Goal: Information Seeking & Learning: Learn about a topic

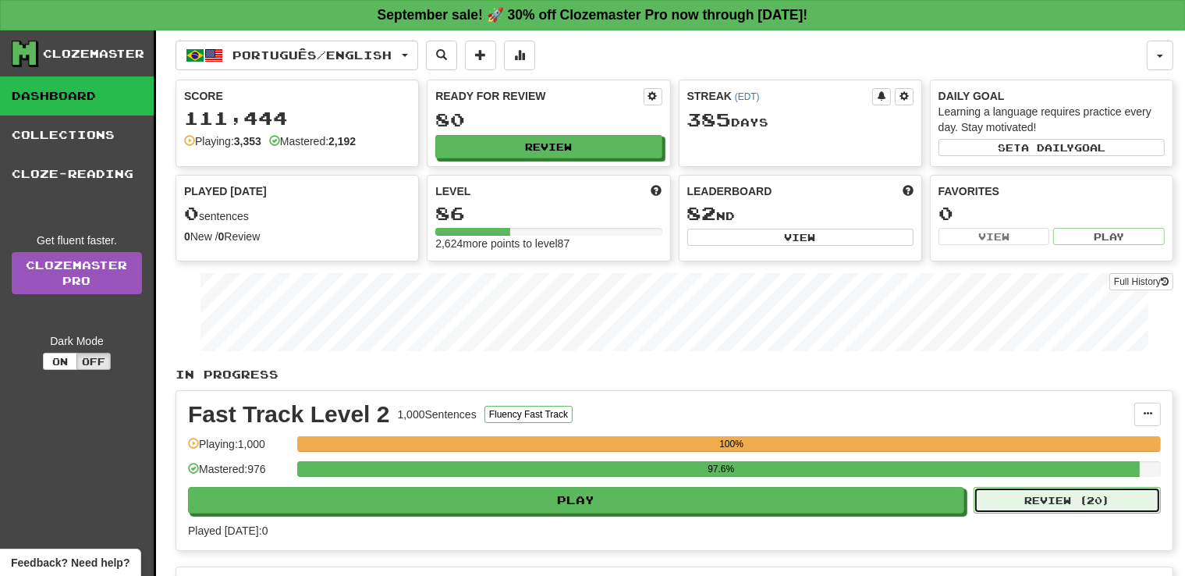
click at [1042, 501] on button "Review ( 20 )" at bounding box center [1067, 500] width 187 height 27
select select "**"
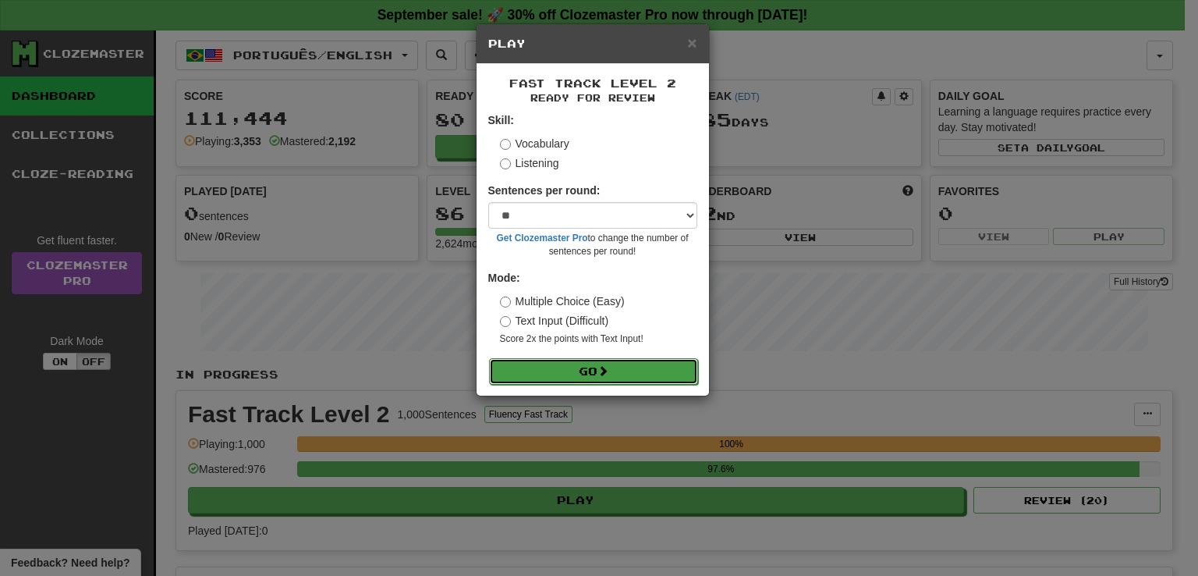
click at [545, 370] on button "Go" at bounding box center [593, 371] width 209 height 27
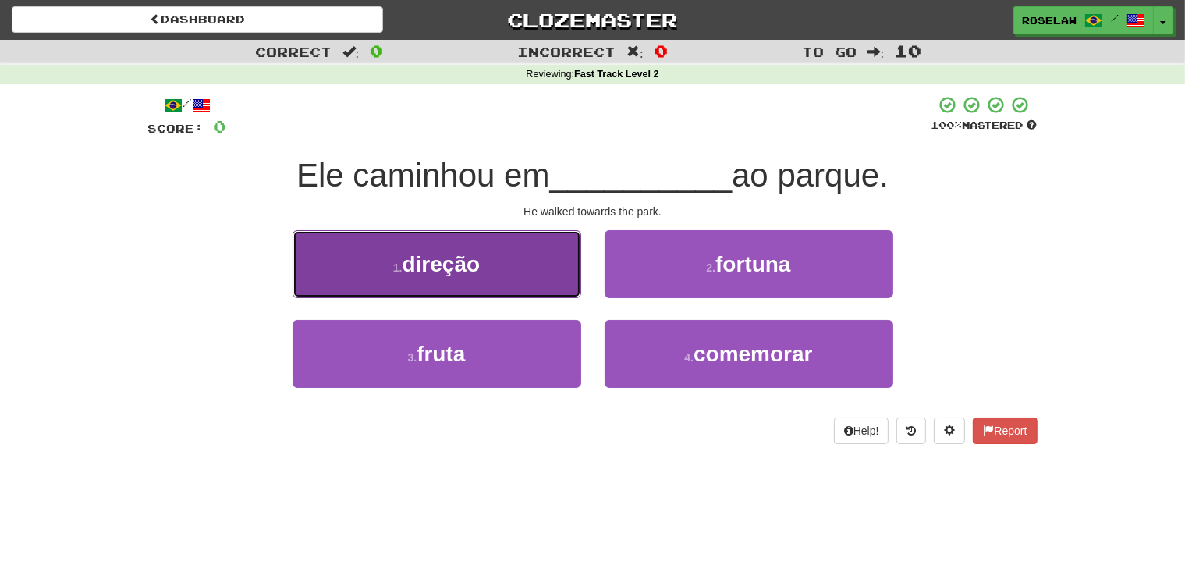
click at [513, 269] on button "1 . direção" at bounding box center [437, 264] width 289 height 68
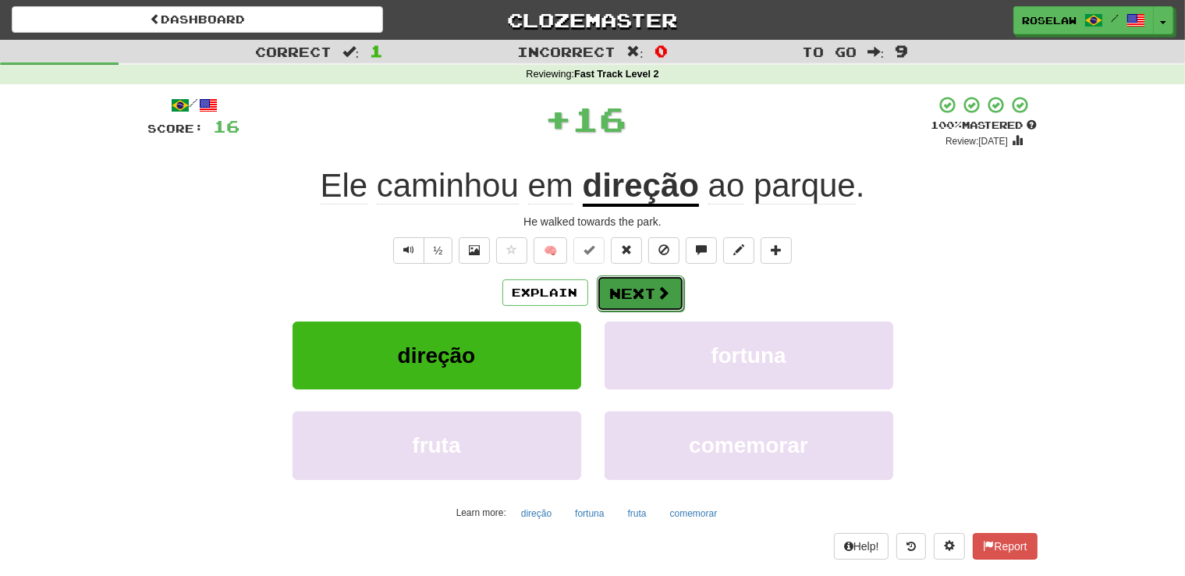
click at [637, 288] on button "Next" at bounding box center [640, 293] width 87 height 36
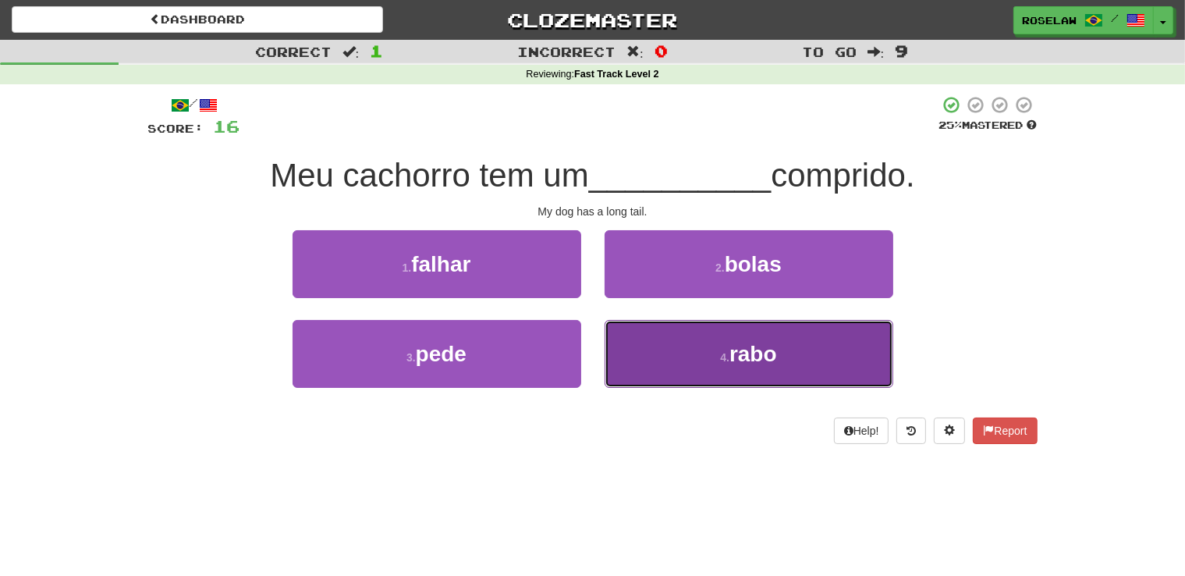
click at [688, 364] on button "4 . rabo" at bounding box center [749, 354] width 289 height 68
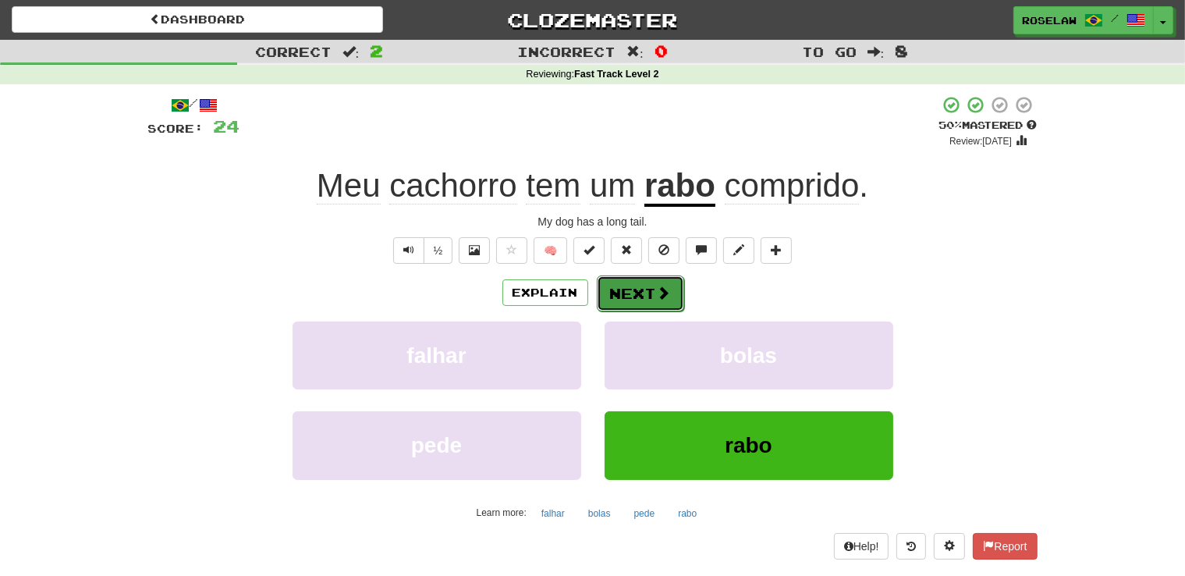
click at [630, 289] on button "Next" at bounding box center [640, 293] width 87 height 36
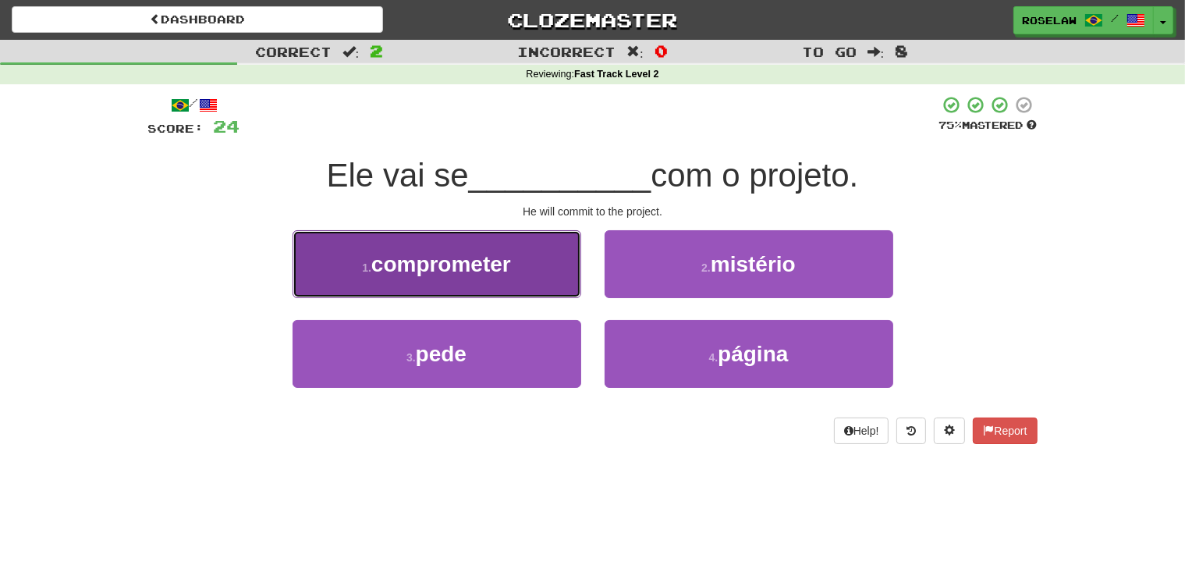
click at [507, 273] on span "comprometer" at bounding box center [441, 264] width 140 height 24
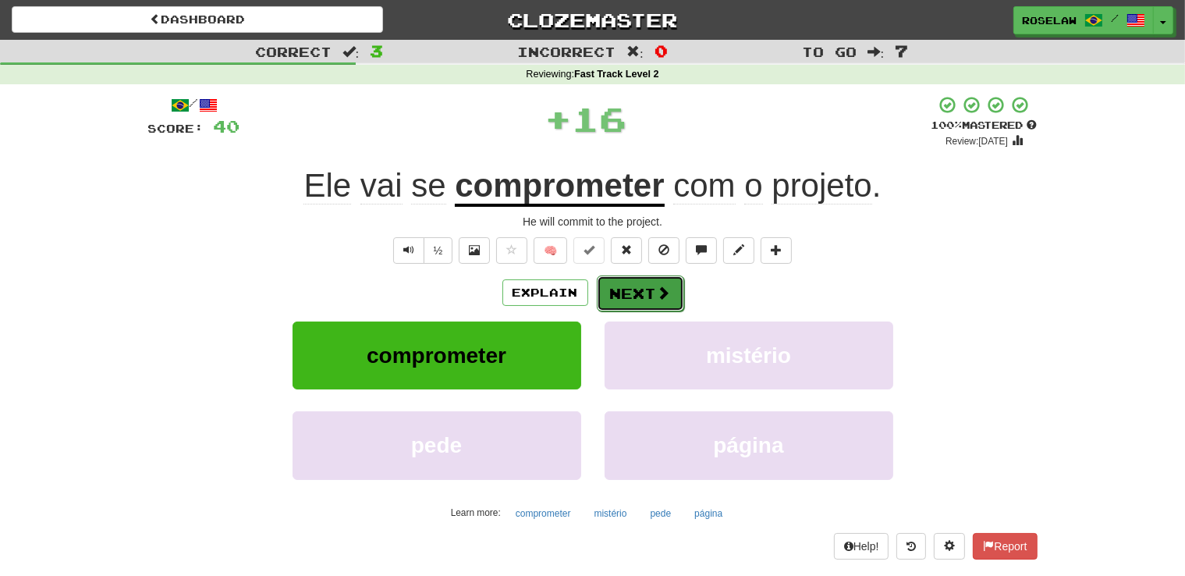
click at [623, 286] on button "Next" at bounding box center [640, 293] width 87 height 36
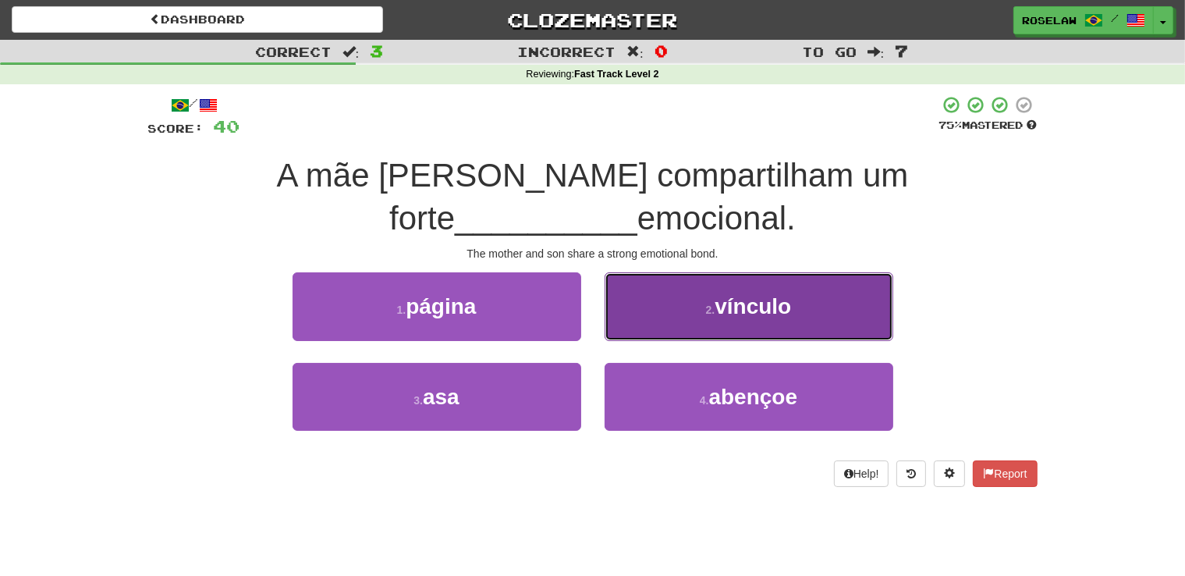
click at [663, 307] on button "2 . vínculo" at bounding box center [749, 306] width 289 height 68
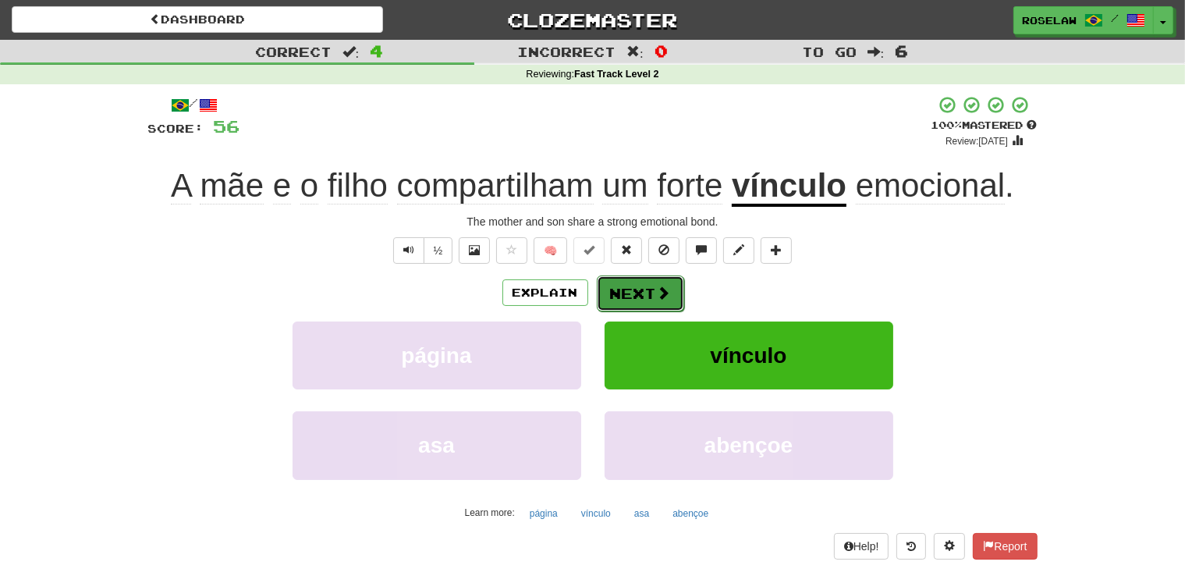
click at [631, 288] on button "Next" at bounding box center [640, 293] width 87 height 36
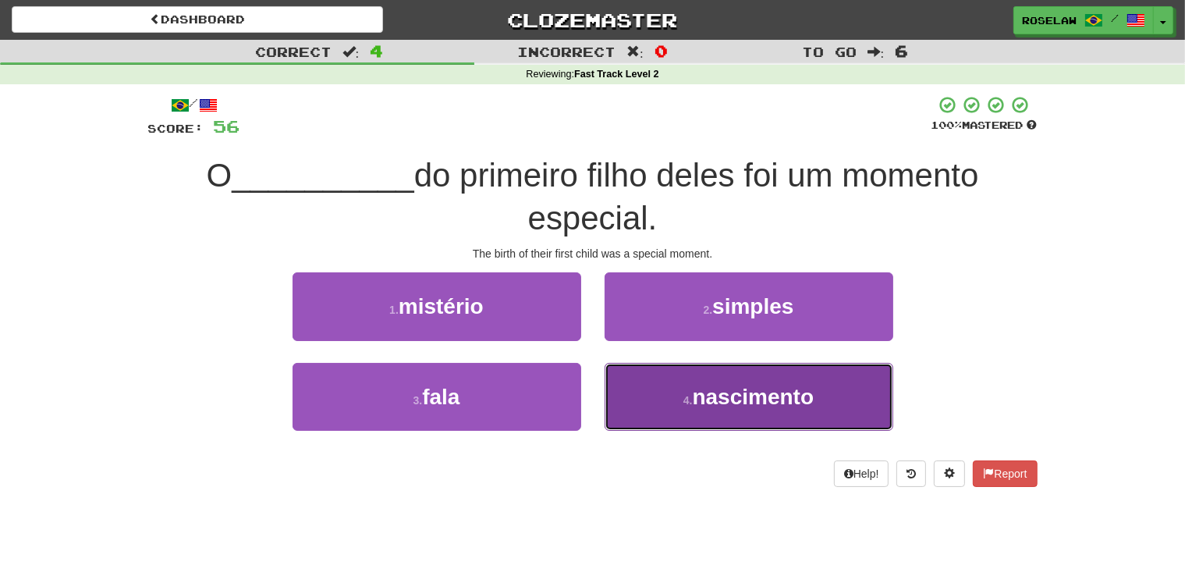
click at [654, 410] on button "4 . nascimento" at bounding box center [749, 397] width 289 height 68
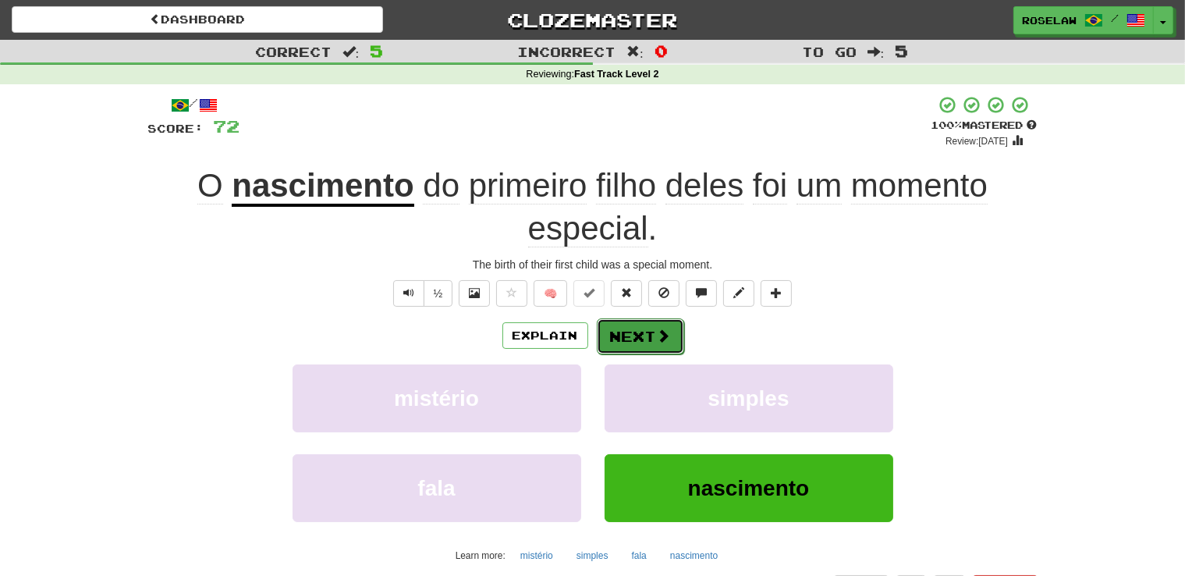
click at [623, 332] on button "Next" at bounding box center [640, 336] width 87 height 36
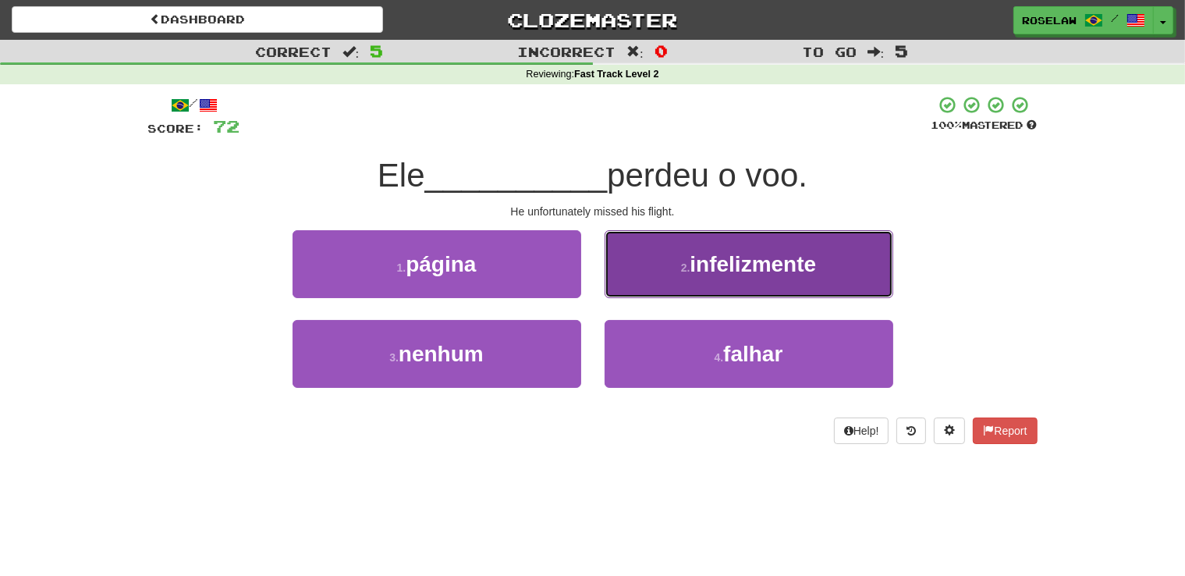
click at [651, 288] on button "2 . infelizmente" at bounding box center [749, 264] width 289 height 68
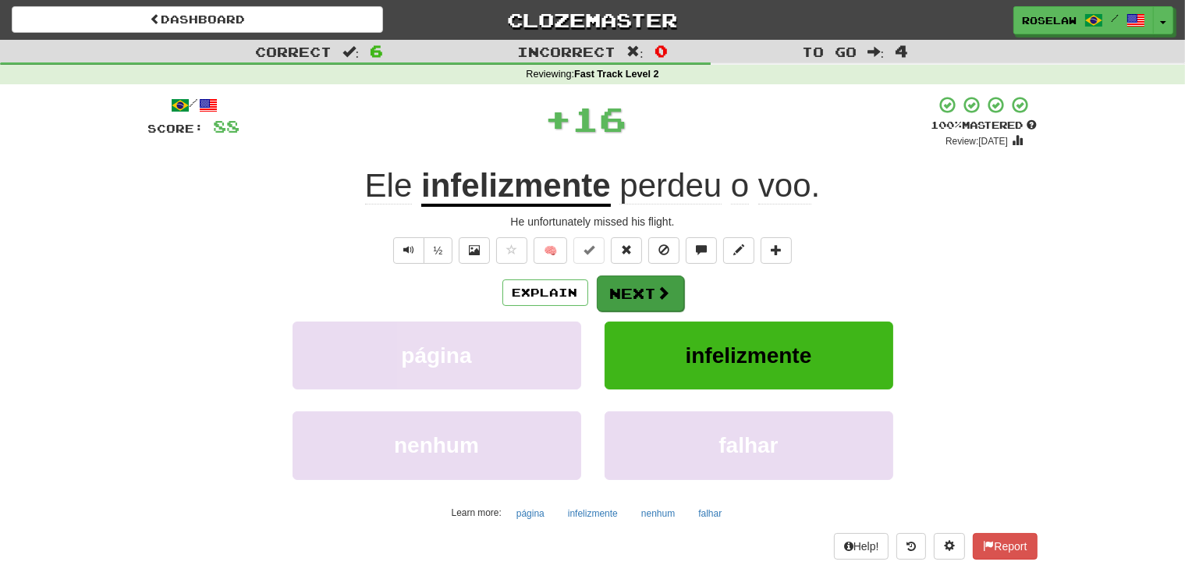
click at [626, 292] on button "Next" at bounding box center [640, 293] width 87 height 36
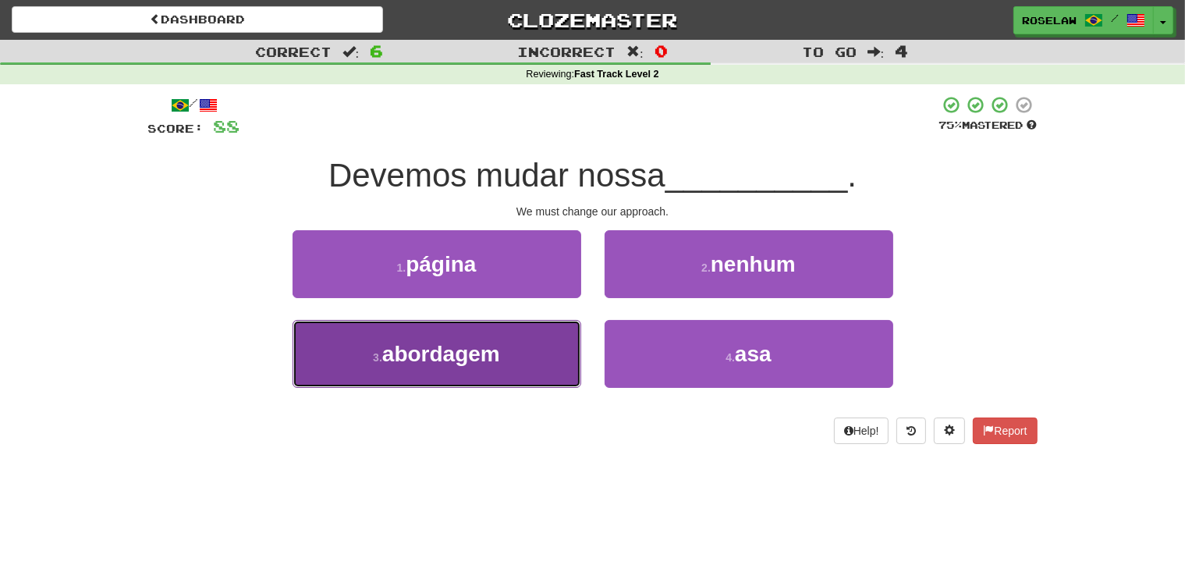
click at [519, 376] on button "3 . abordagem" at bounding box center [437, 354] width 289 height 68
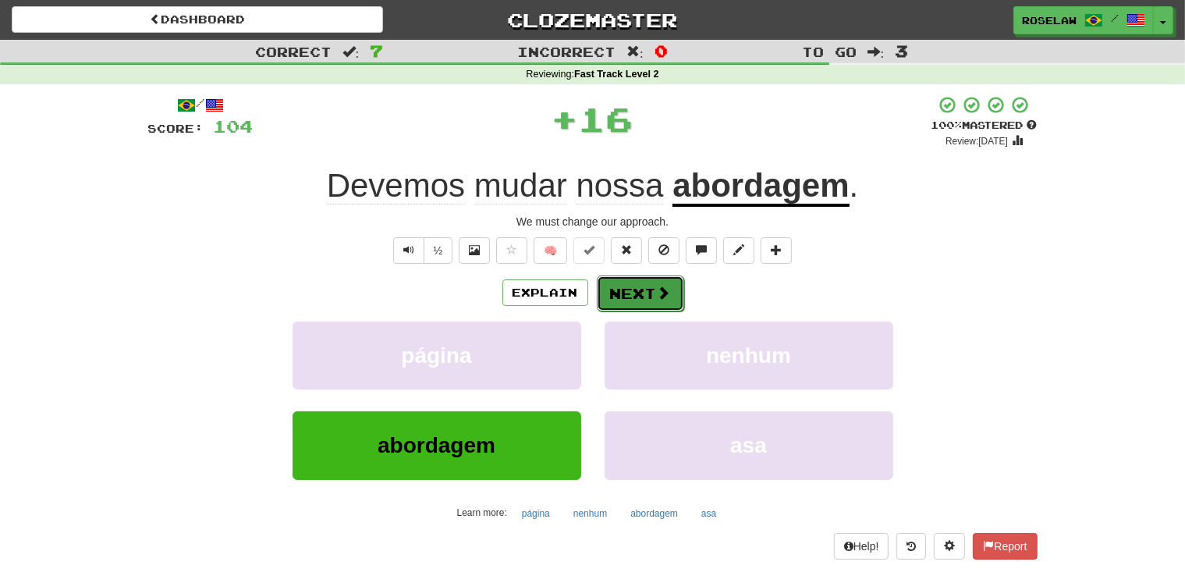
click at [625, 285] on button "Next" at bounding box center [640, 293] width 87 height 36
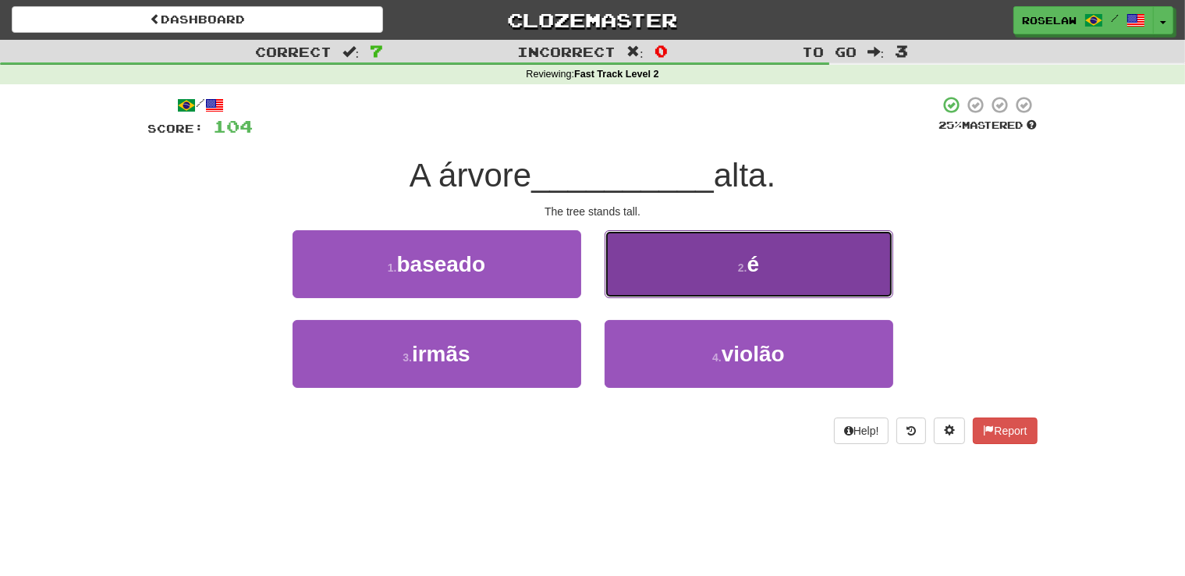
click at [687, 279] on button "2 . é" at bounding box center [749, 264] width 289 height 68
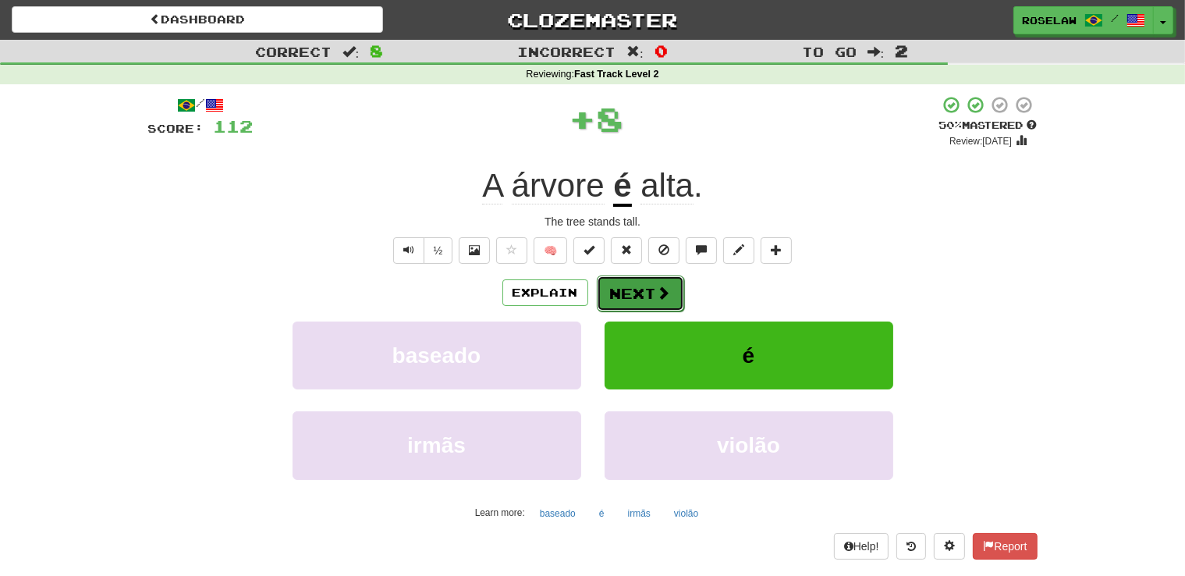
click at [619, 284] on button "Next" at bounding box center [640, 293] width 87 height 36
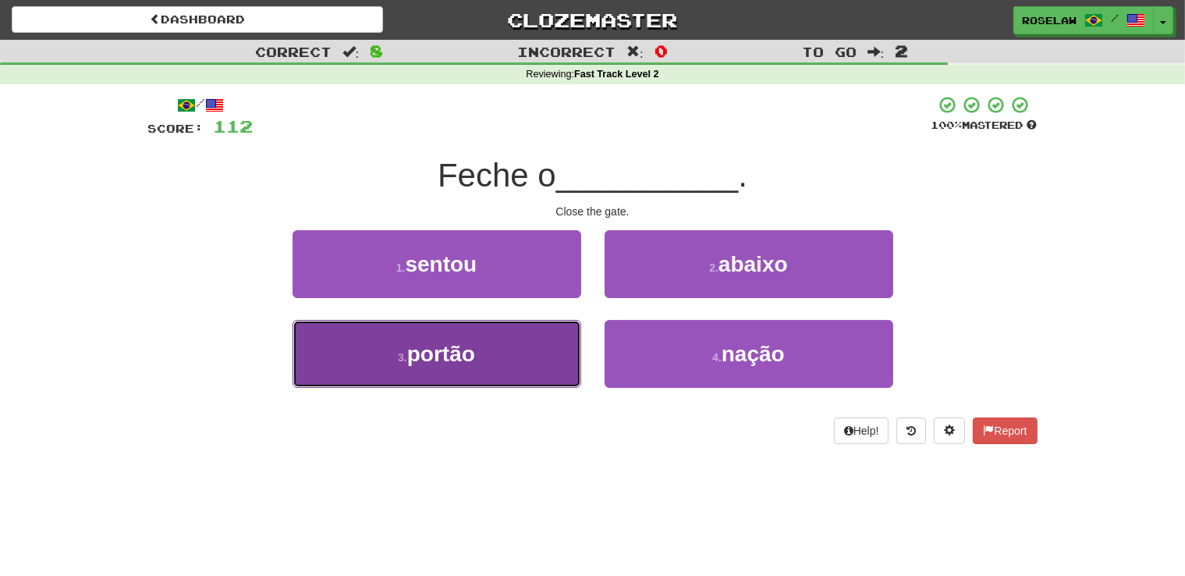
click at [506, 370] on button "3 . portão" at bounding box center [437, 354] width 289 height 68
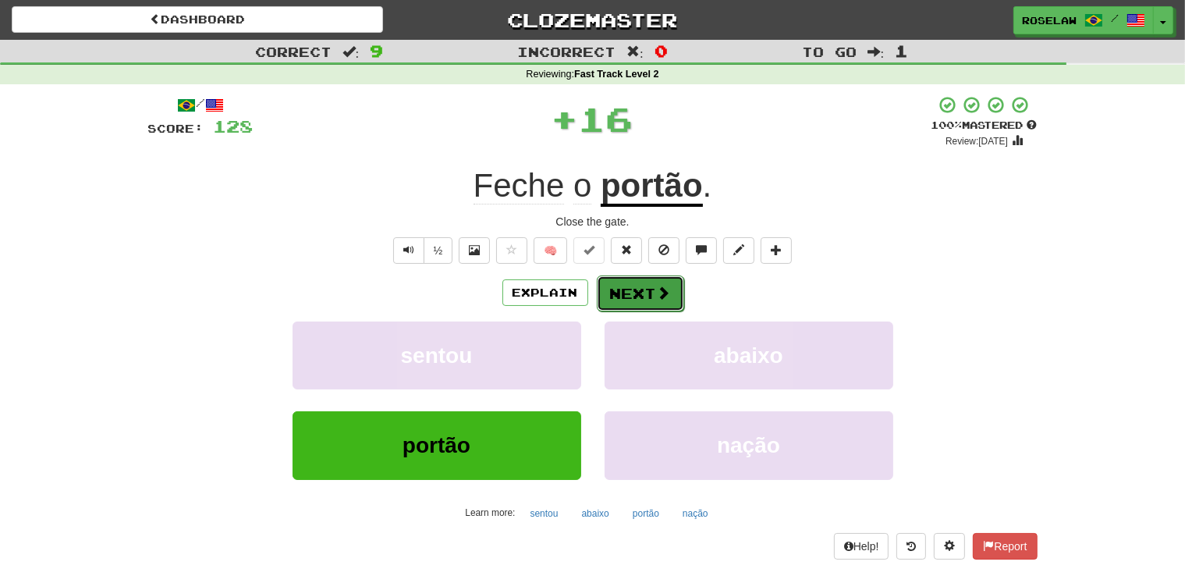
click at [618, 289] on button "Next" at bounding box center [640, 293] width 87 height 36
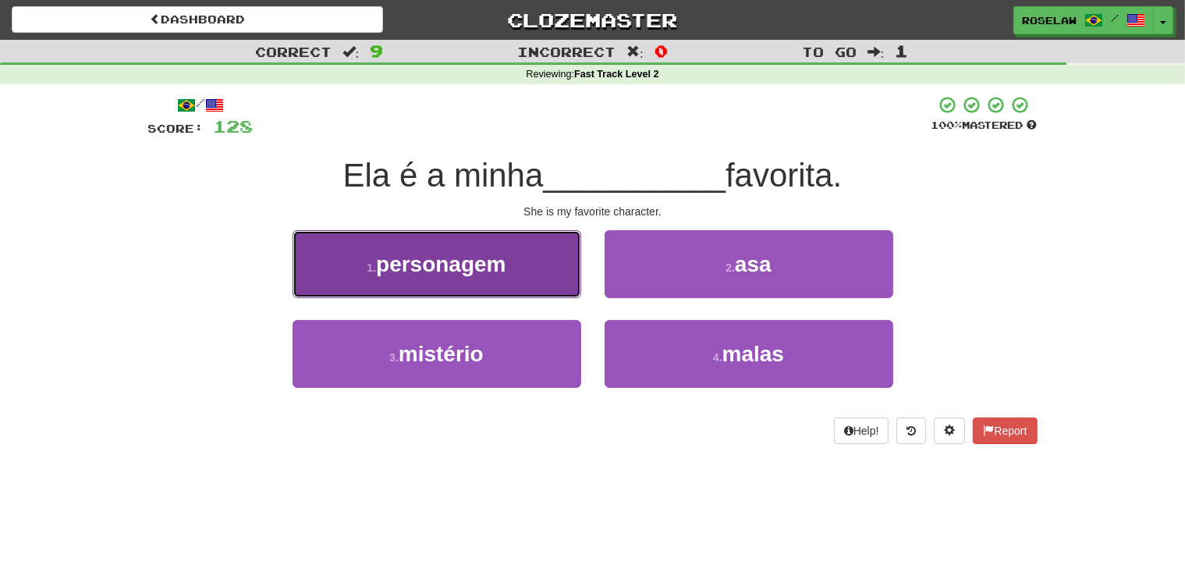
click at [515, 267] on button "1 . personagem" at bounding box center [437, 264] width 289 height 68
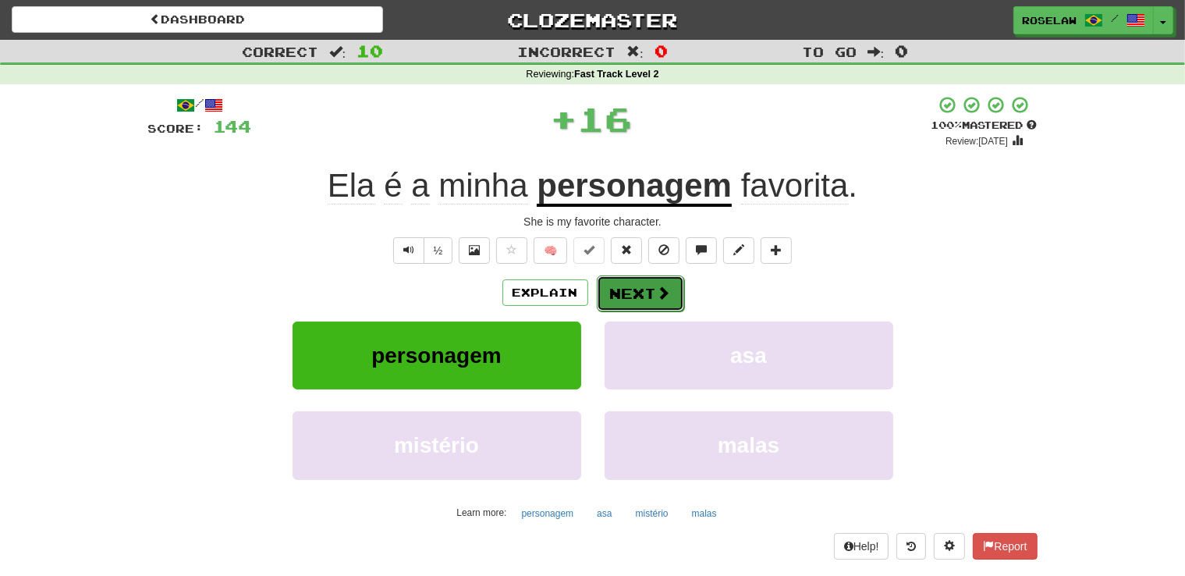
click at [630, 286] on button "Next" at bounding box center [640, 293] width 87 height 36
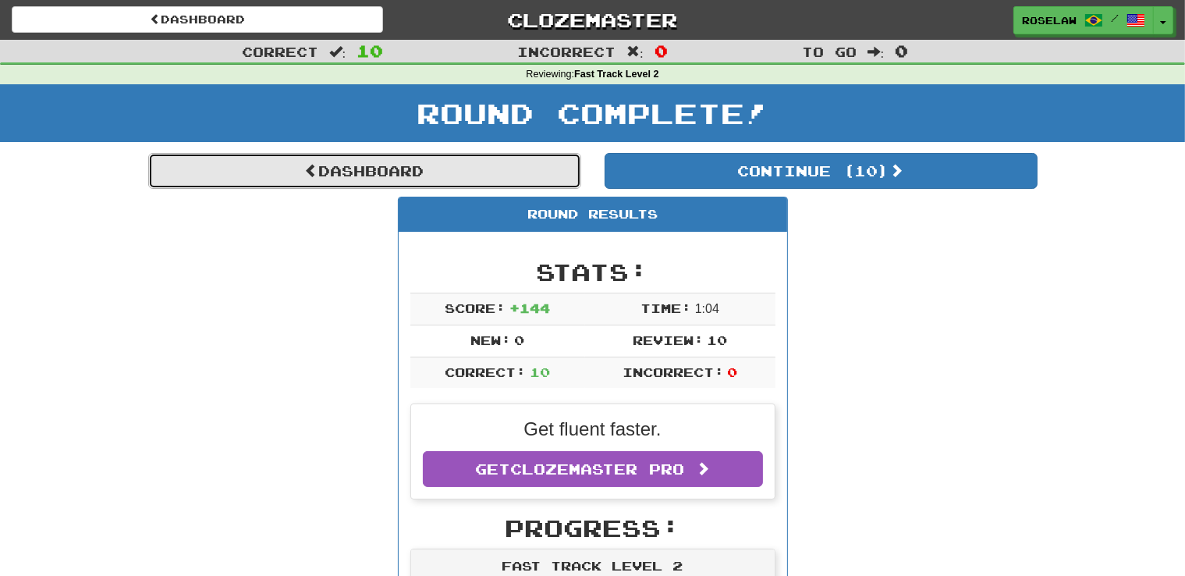
click at [342, 173] on link "Dashboard" at bounding box center [364, 171] width 433 height 36
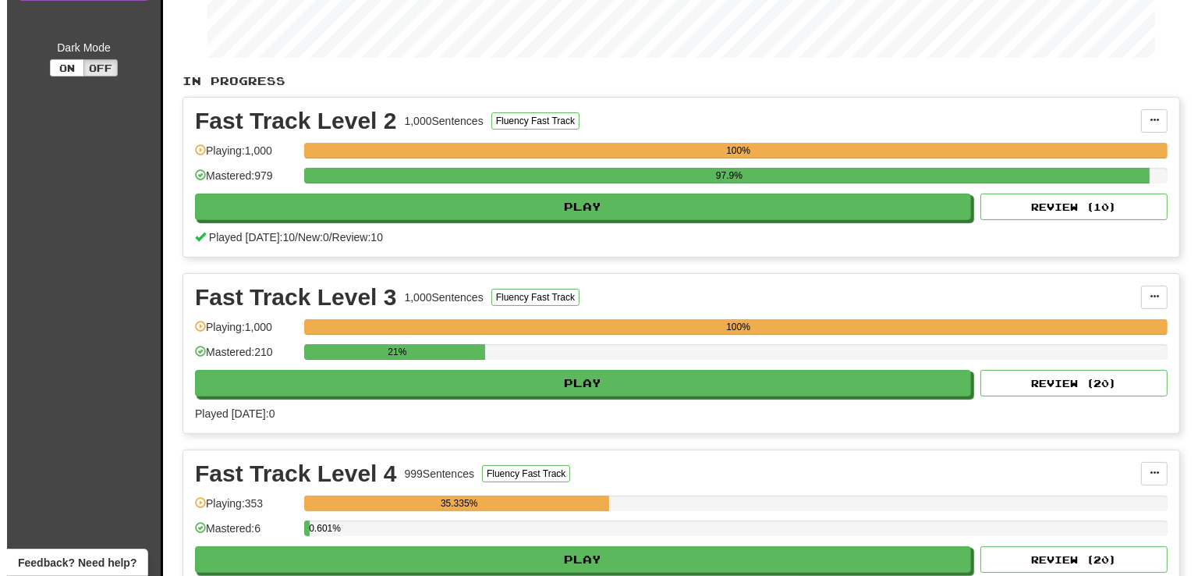
scroll to position [294, 0]
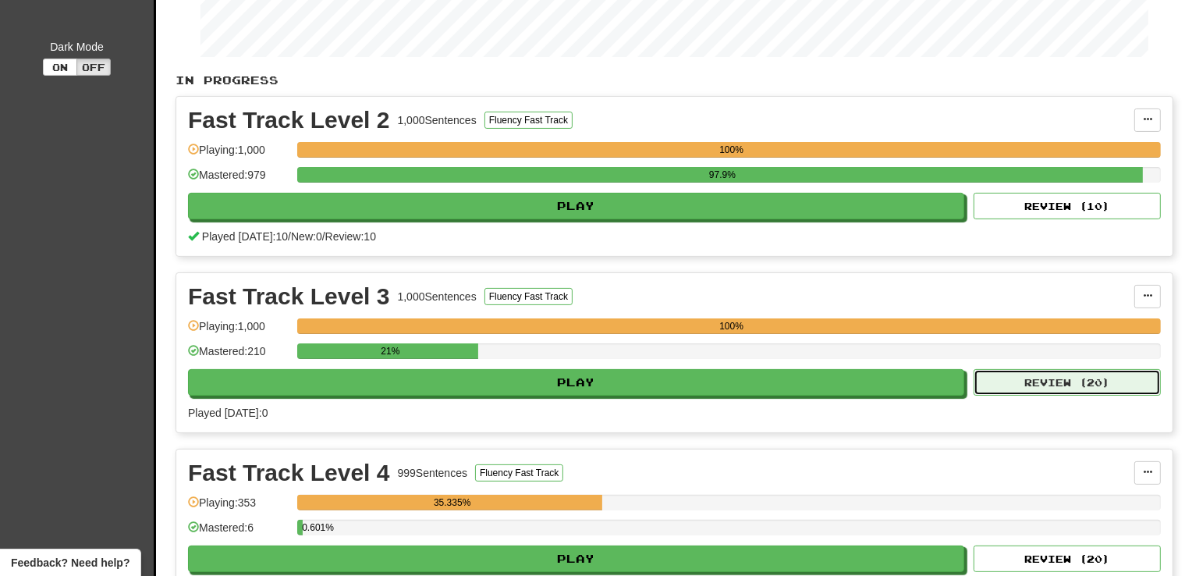
click at [1007, 381] on button "Review ( 20 )" at bounding box center [1067, 382] width 187 height 27
select select "**"
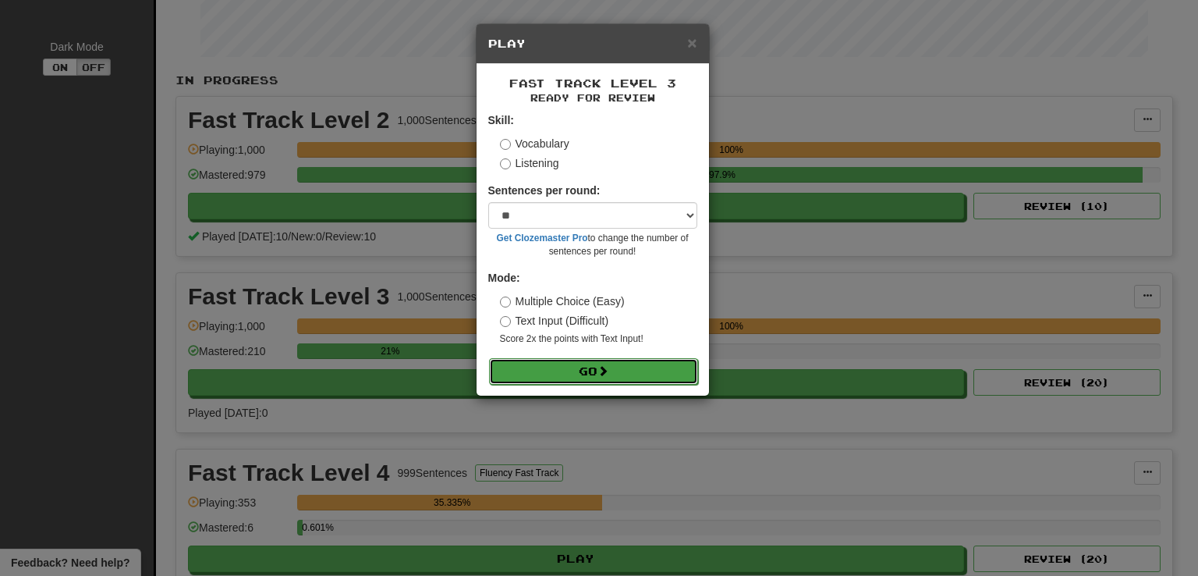
click at [538, 369] on button "Go" at bounding box center [593, 371] width 209 height 27
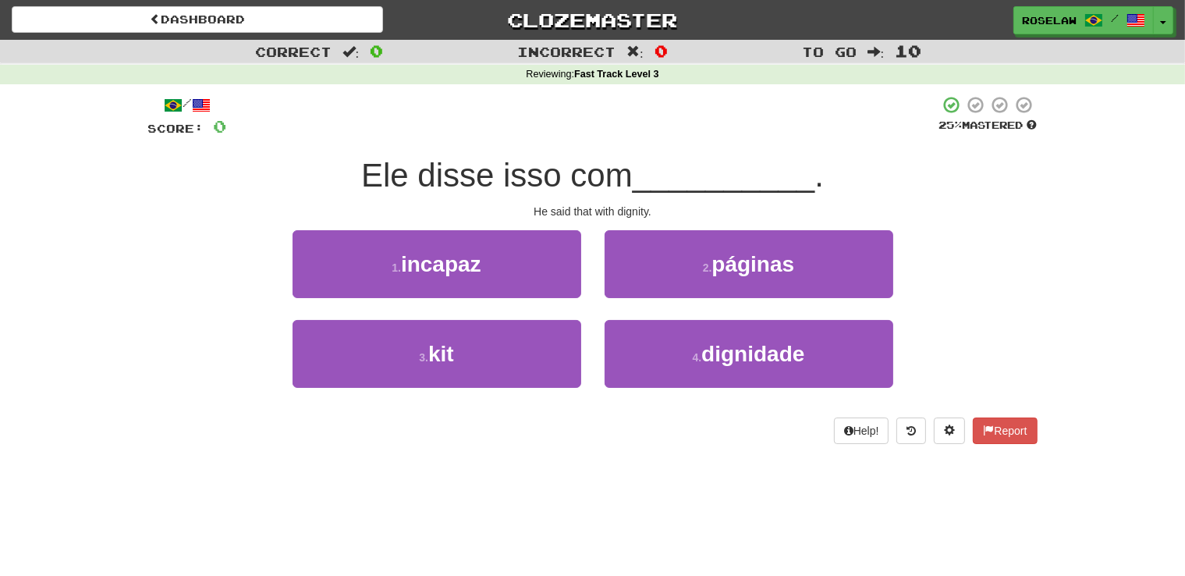
click at [538, 368] on button "3 . kit" at bounding box center [437, 354] width 289 height 68
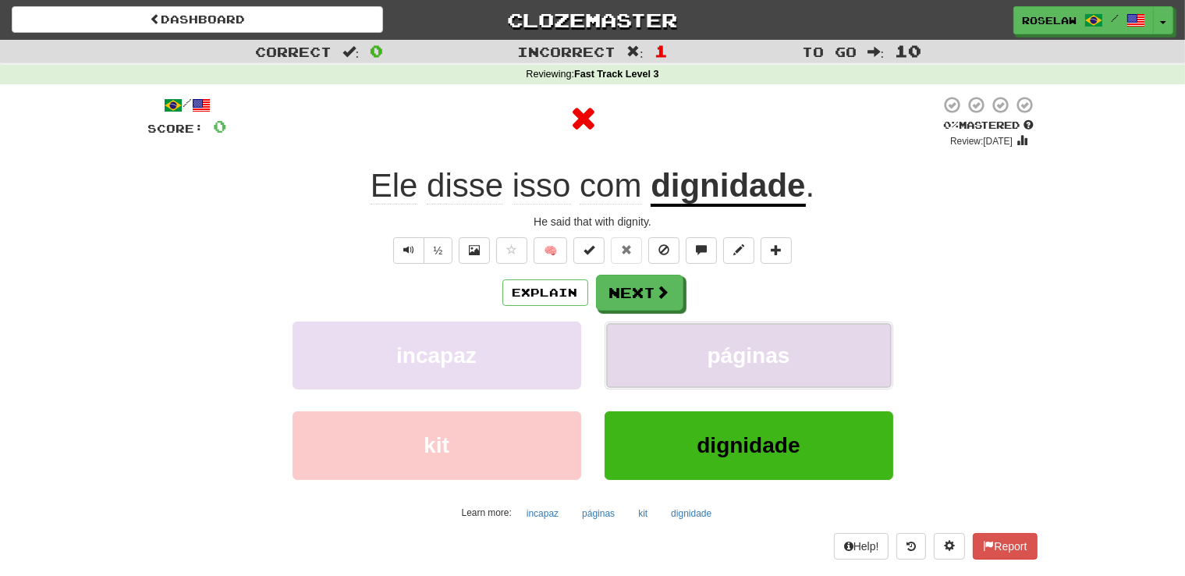
click at [669, 367] on button "páginas" at bounding box center [749, 355] width 289 height 68
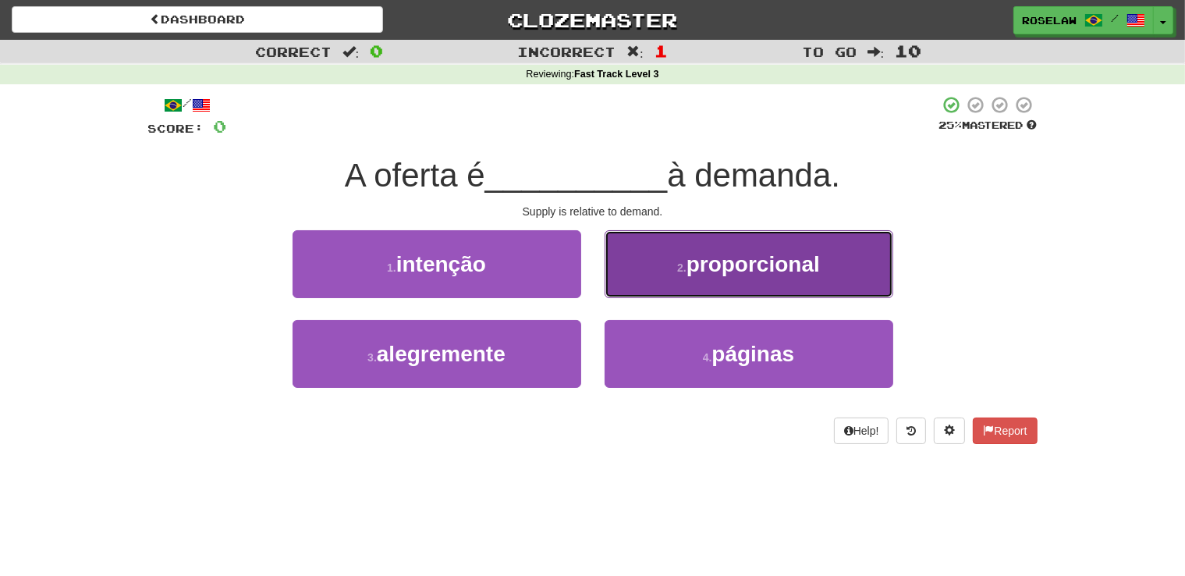
click at [666, 278] on button "2 . proporcional" at bounding box center [749, 264] width 289 height 68
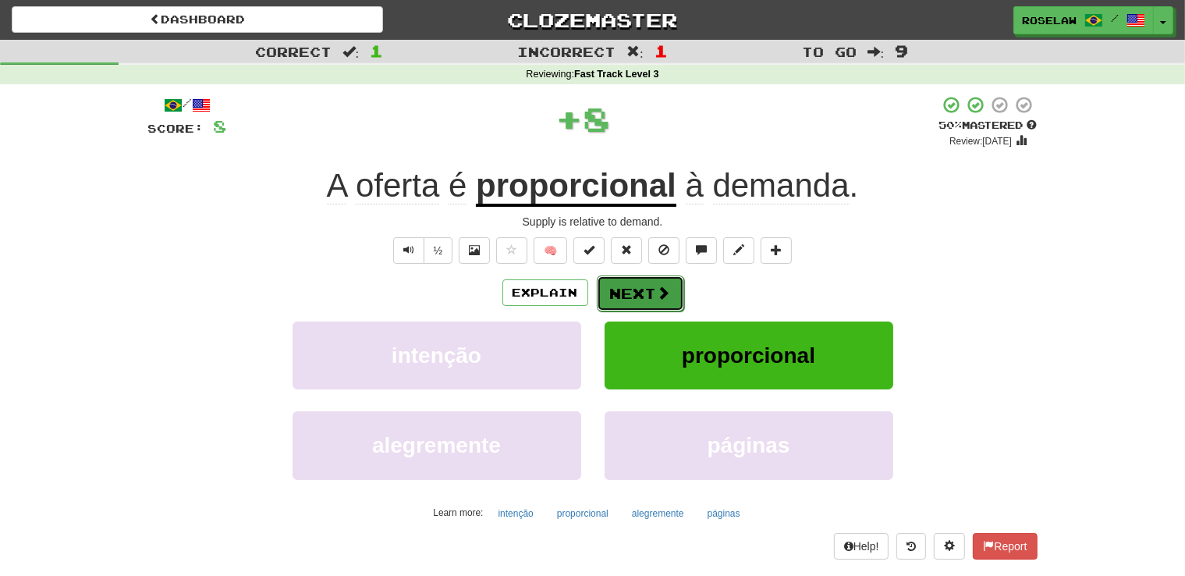
click at [623, 286] on button "Next" at bounding box center [640, 293] width 87 height 36
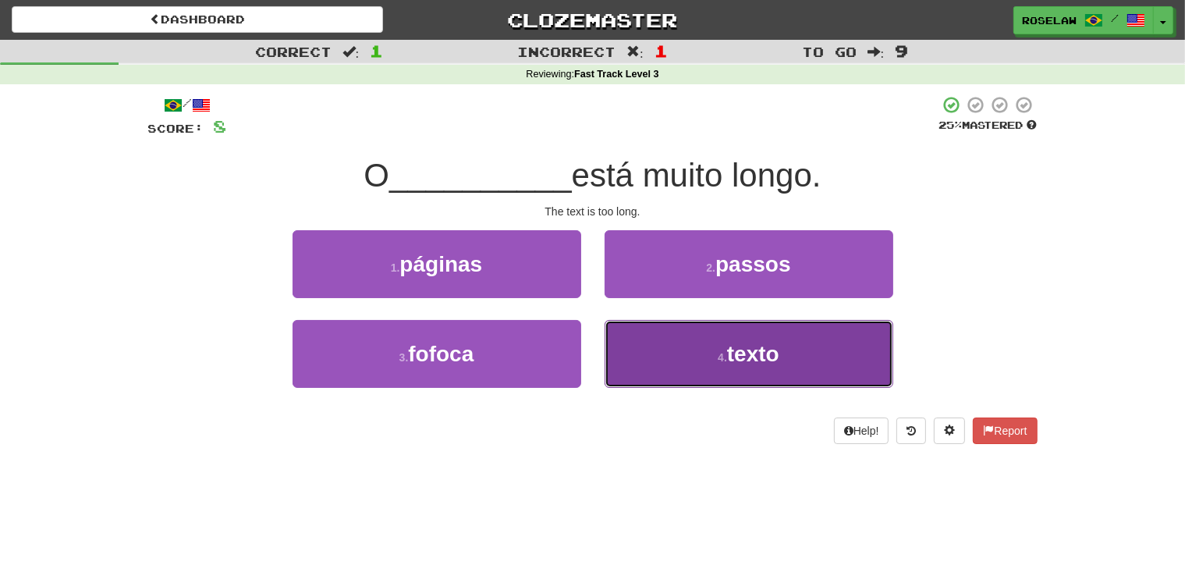
click at [662, 365] on button "4 . texto" at bounding box center [749, 354] width 289 height 68
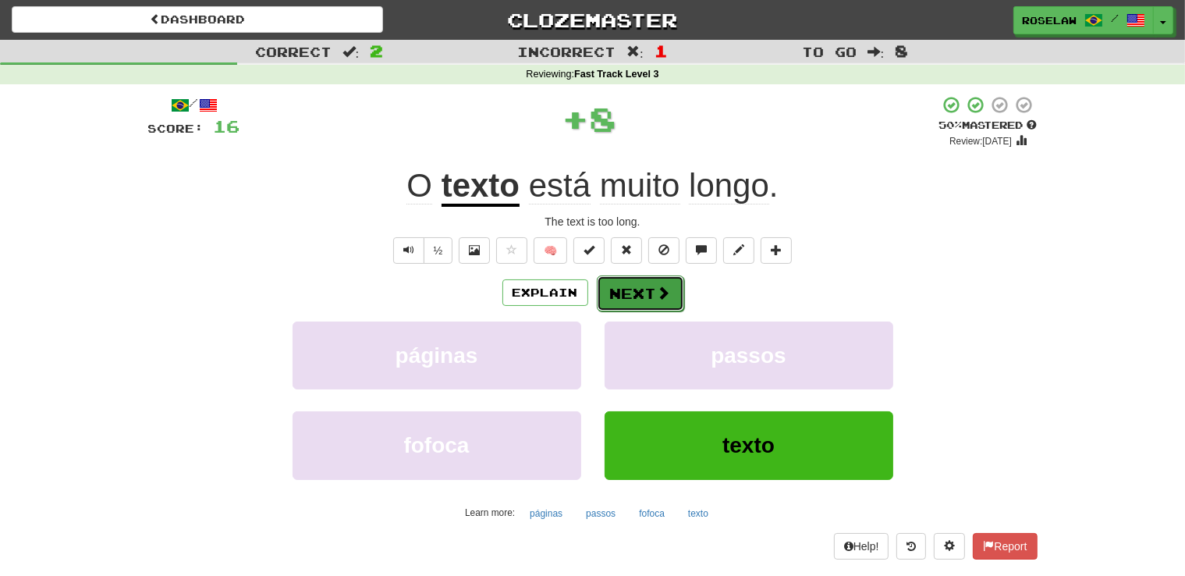
click at [628, 282] on button "Next" at bounding box center [640, 293] width 87 height 36
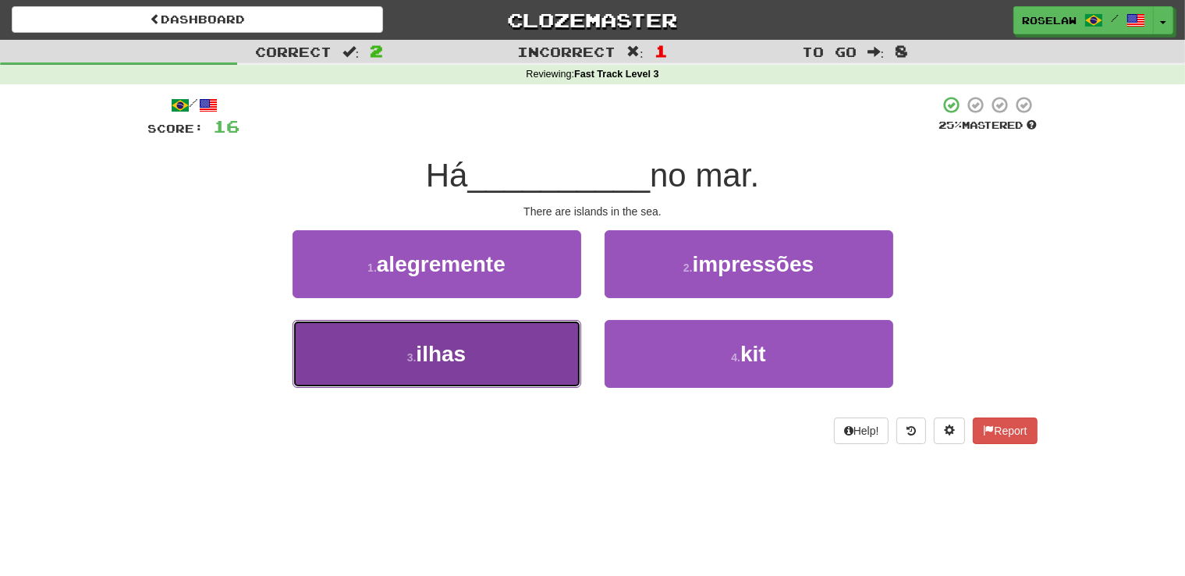
click at [513, 373] on button "3 . ilhas" at bounding box center [437, 354] width 289 height 68
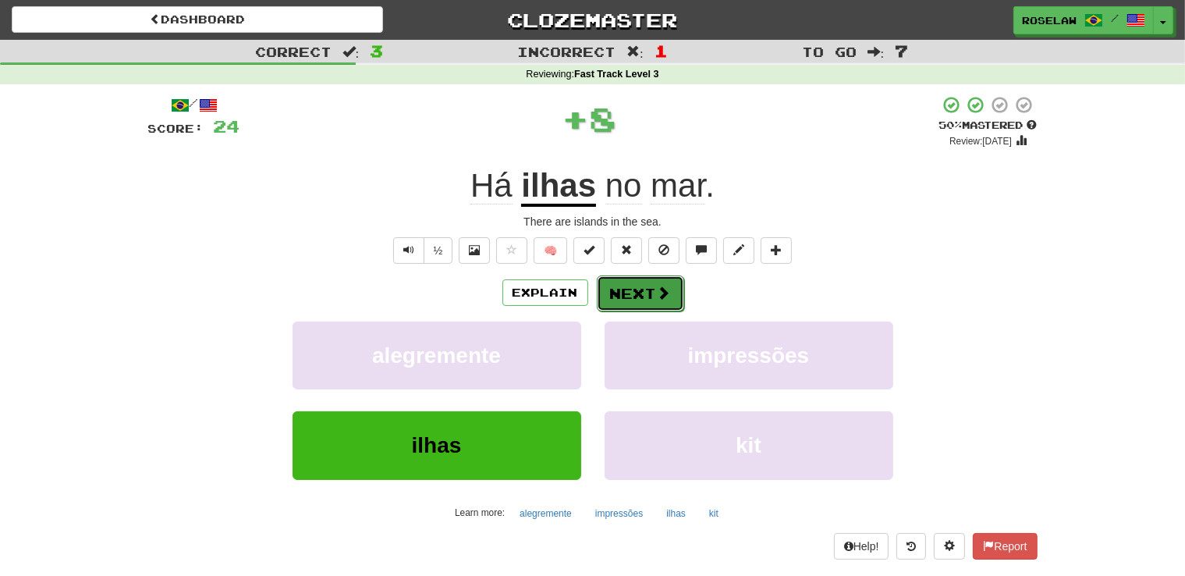
click at [615, 282] on button "Next" at bounding box center [640, 293] width 87 height 36
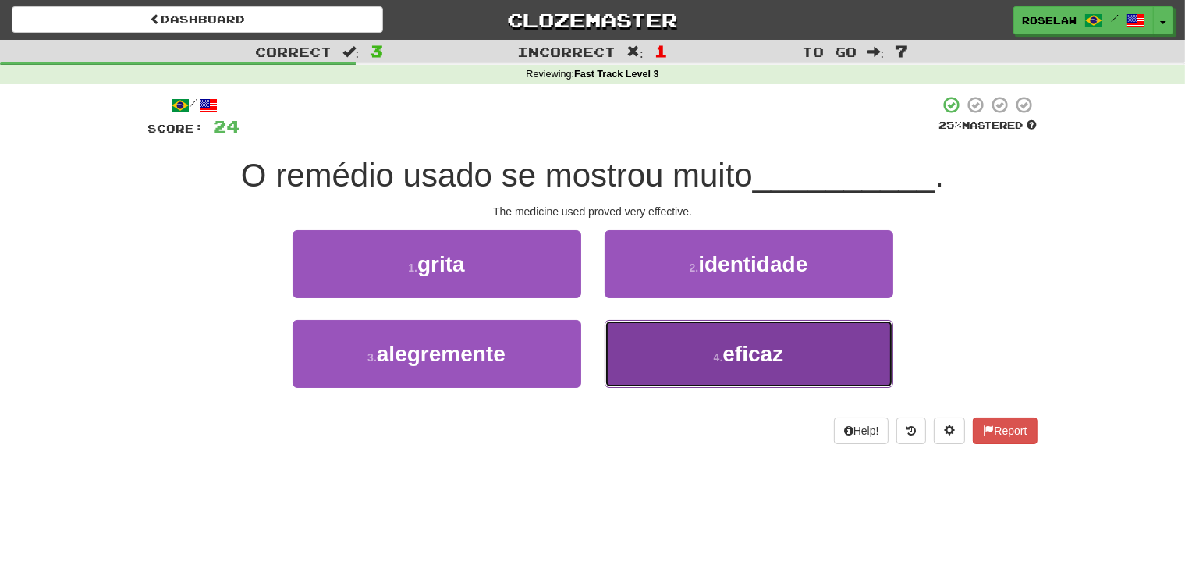
click at [672, 367] on button "4 . eficaz" at bounding box center [749, 354] width 289 height 68
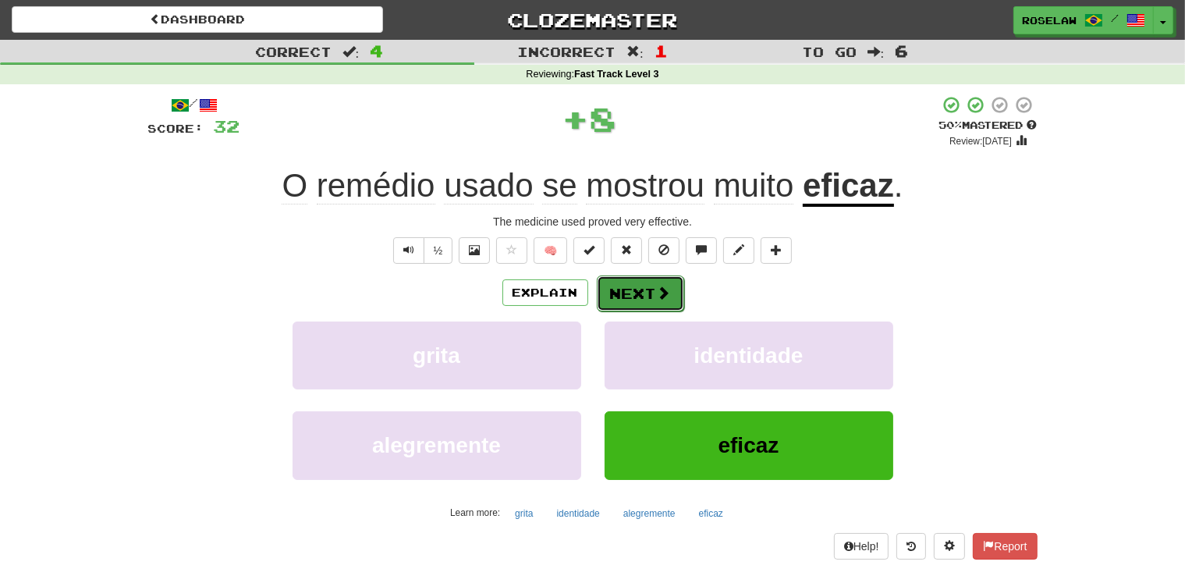
click at [617, 283] on button "Next" at bounding box center [640, 293] width 87 height 36
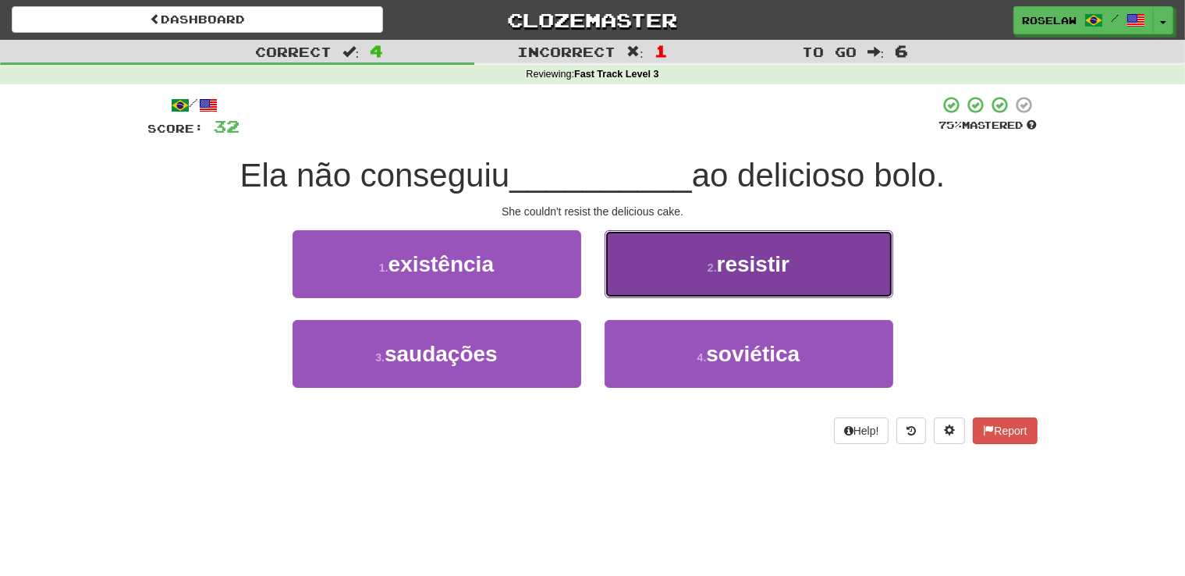
click at [661, 276] on button "2 . resistir" at bounding box center [749, 264] width 289 height 68
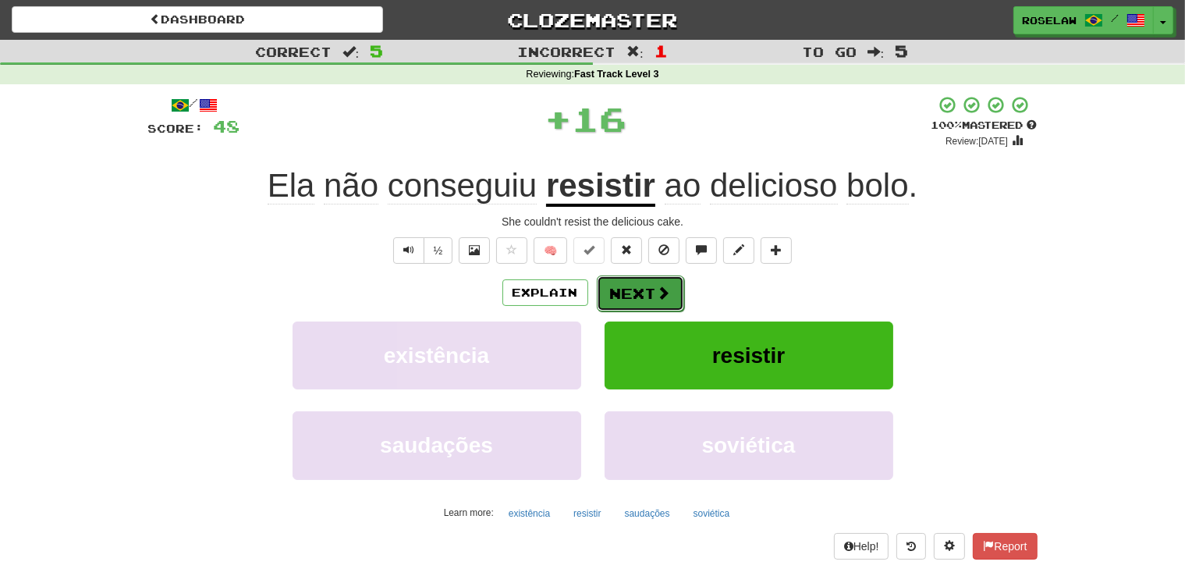
click at [619, 284] on button "Next" at bounding box center [640, 293] width 87 height 36
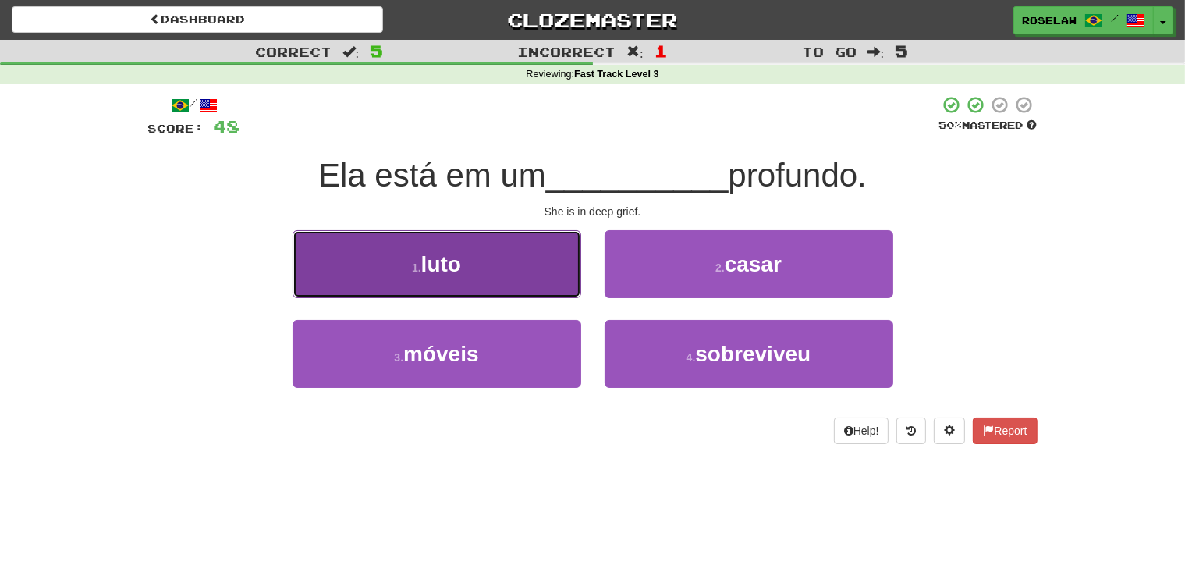
click at [523, 271] on button "1 . luto" at bounding box center [437, 264] width 289 height 68
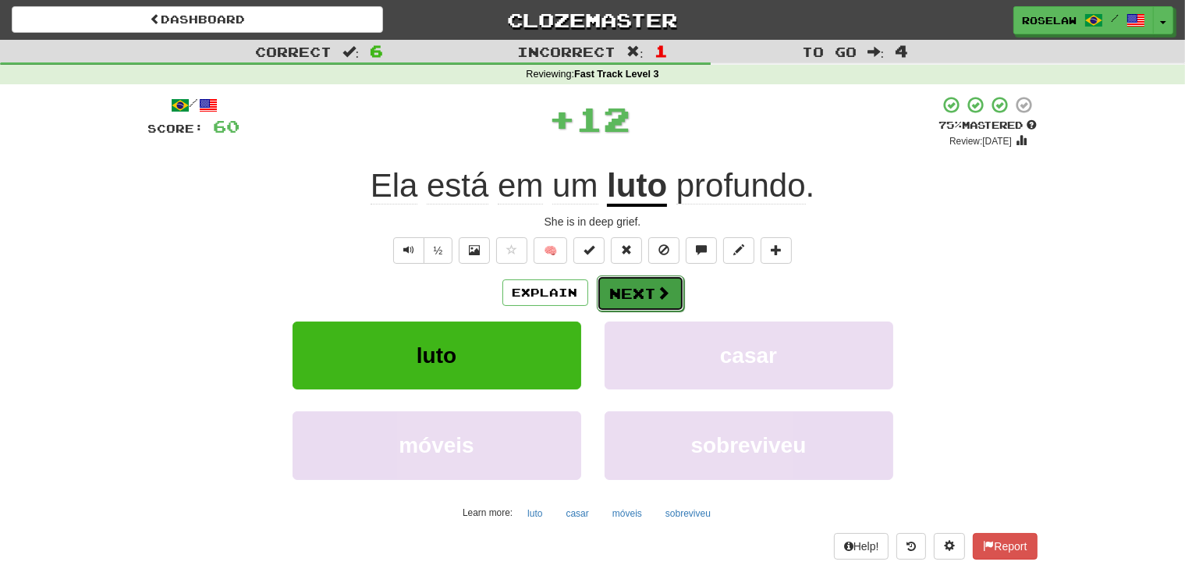
click at [607, 290] on button "Next" at bounding box center [640, 293] width 87 height 36
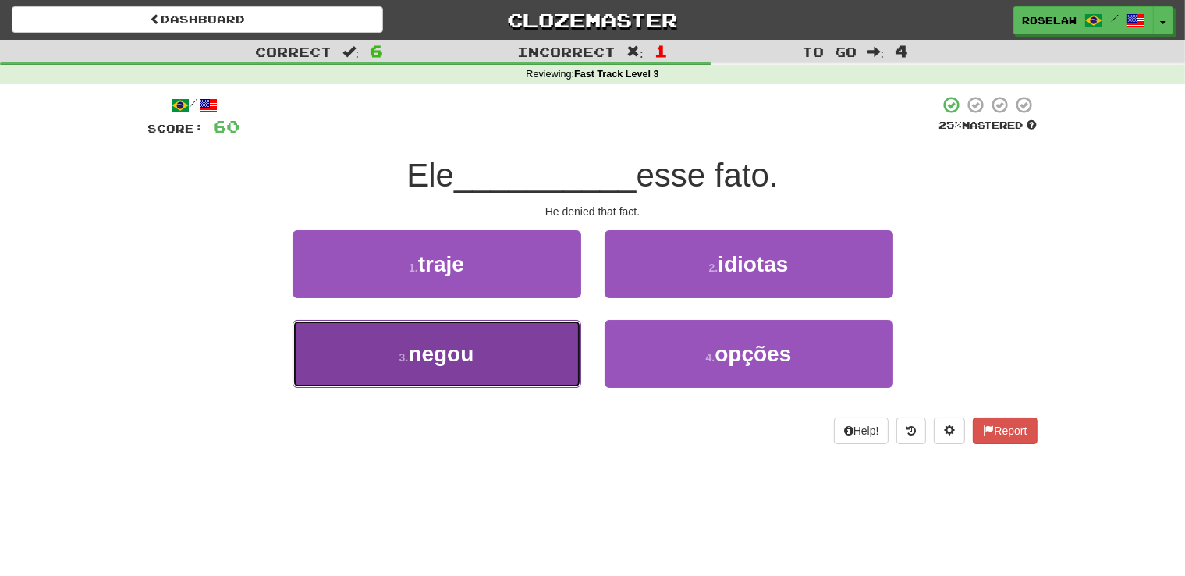
click at [491, 369] on button "3 . negou" at bounding box center [437, 354] width 289 height 68
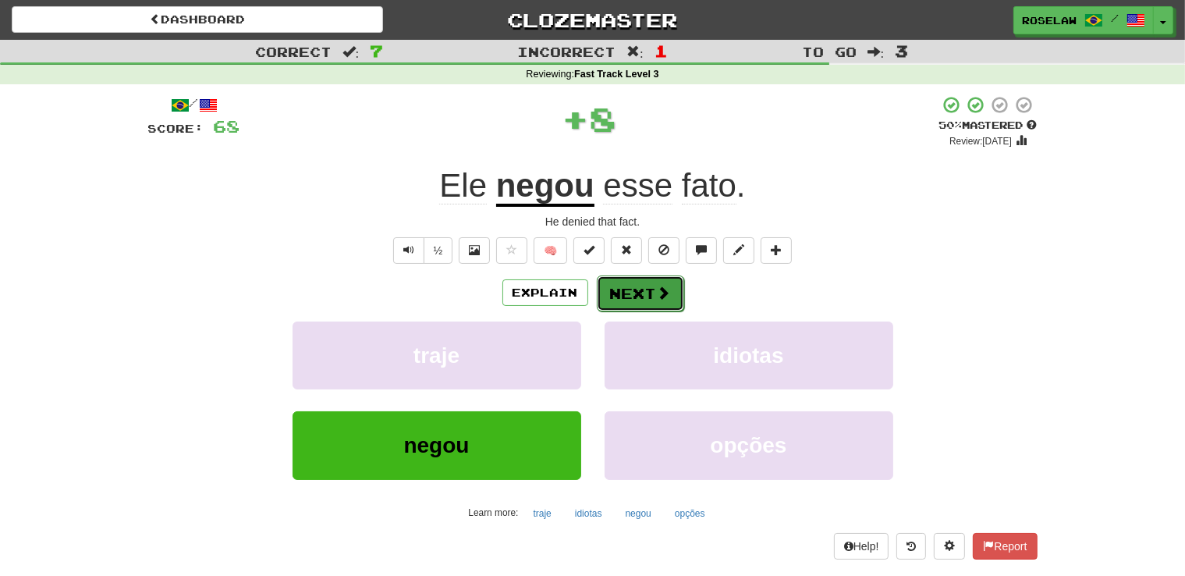
click at [609, 284] on button "Next" at bounding box center [640, 293] width 87 height 36
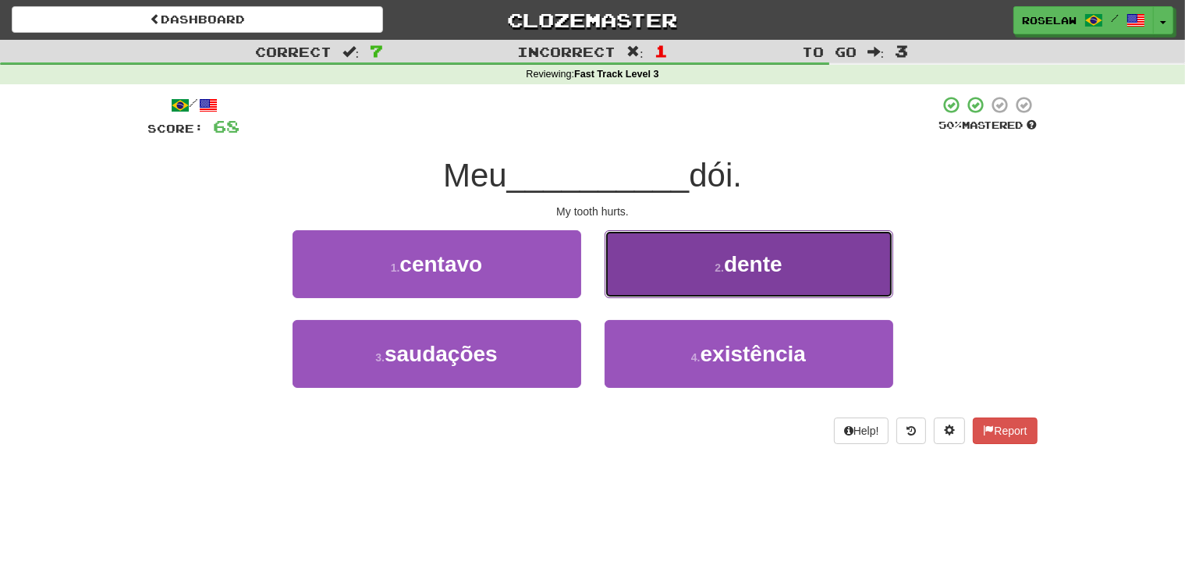
click at [659, 273] on button "2 . dente" at bounding box center [749, 264] width 289 height 68
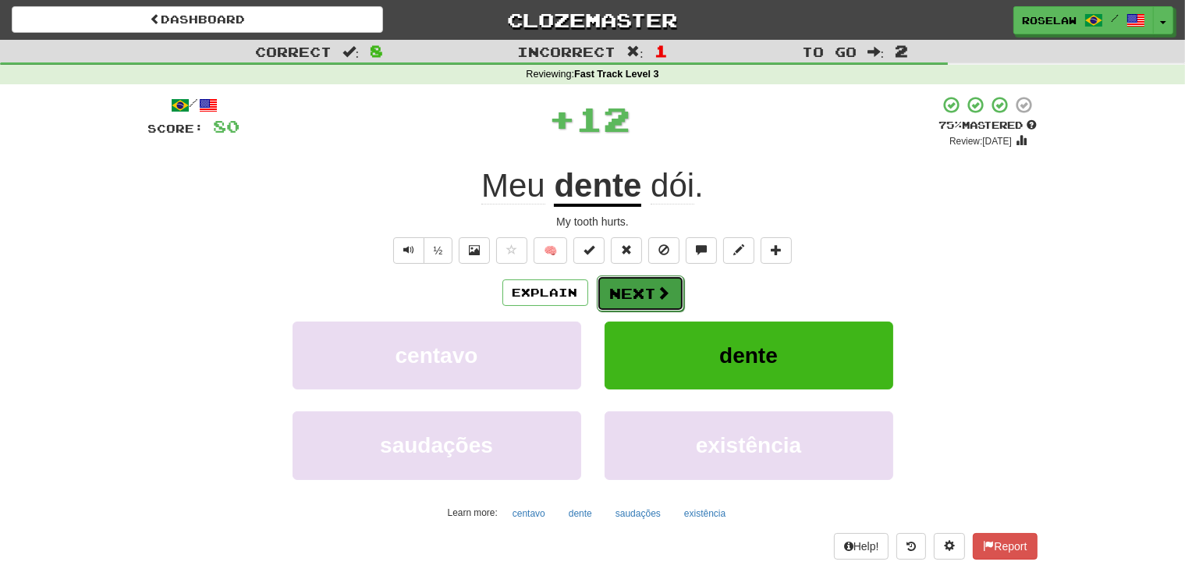
click at [620, 289] on button "Next" at bounding box center [640, 293] width 87 height 36
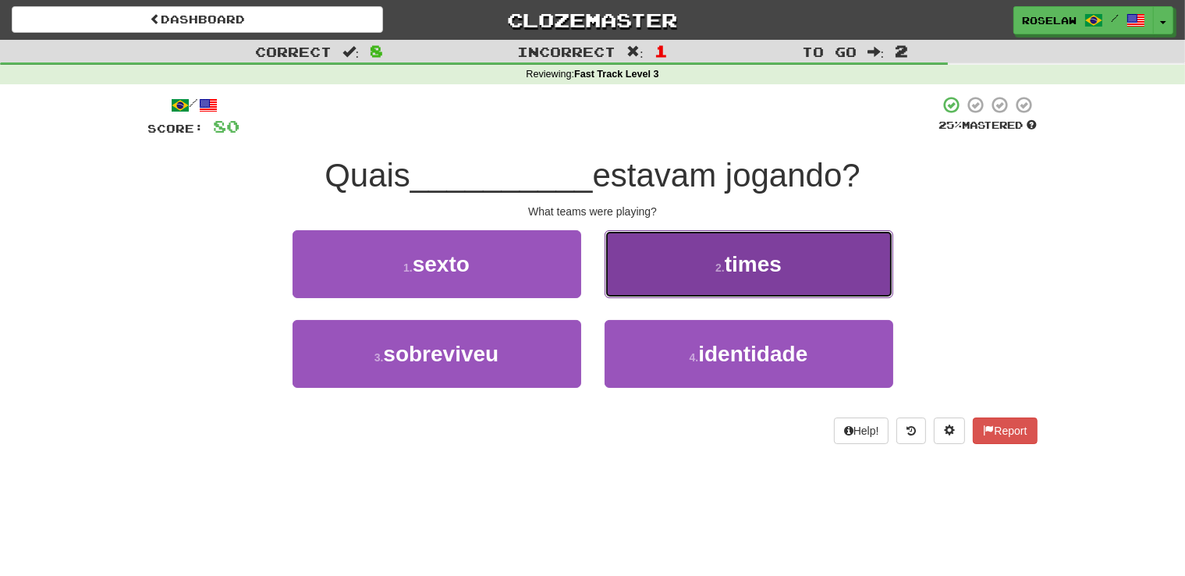
click at [651, 281] on button "2 . times" at bounding box center [749, 264] width 289 height 68
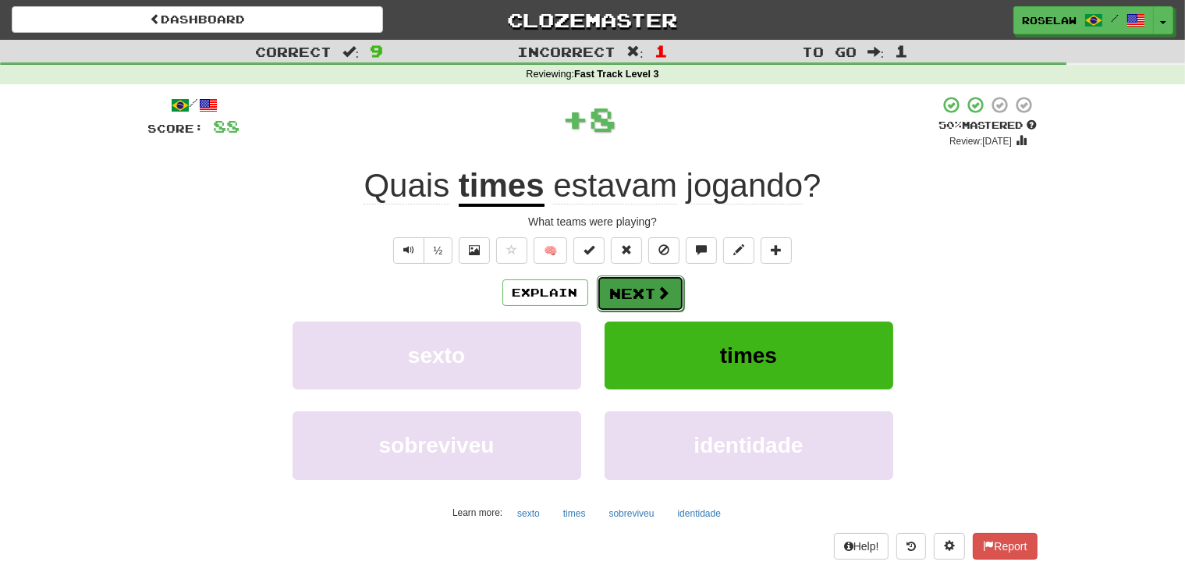
click at [617, 280] on button "Next" at bounding box center [640, 293] width 87 height 36
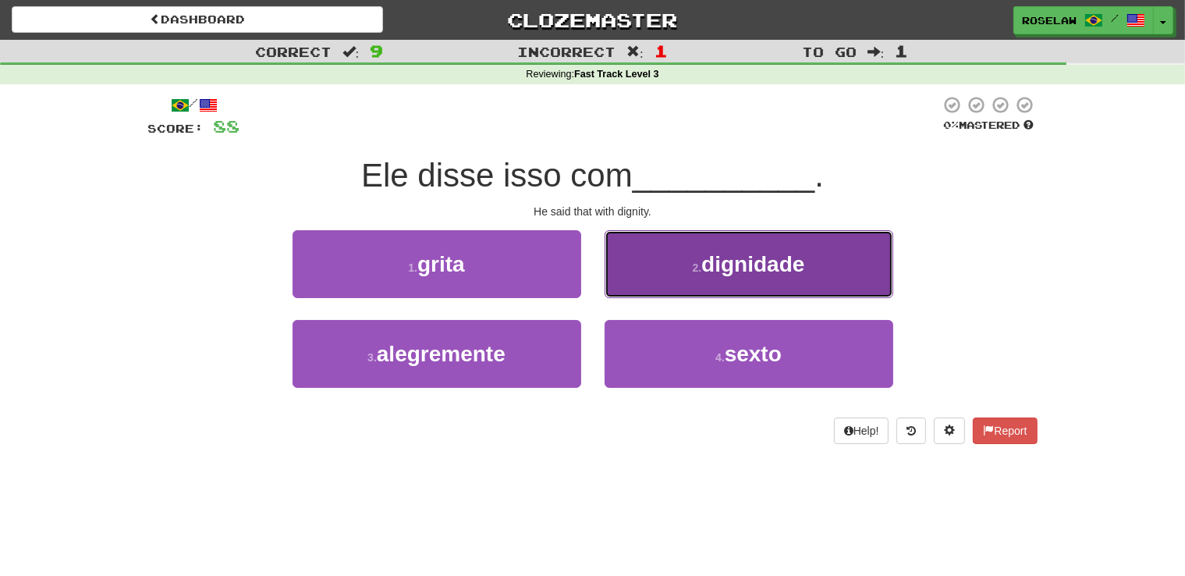
click at [664, 261] on button "2 . dignidade" at bounding box center [749, 264] width 289 height 68
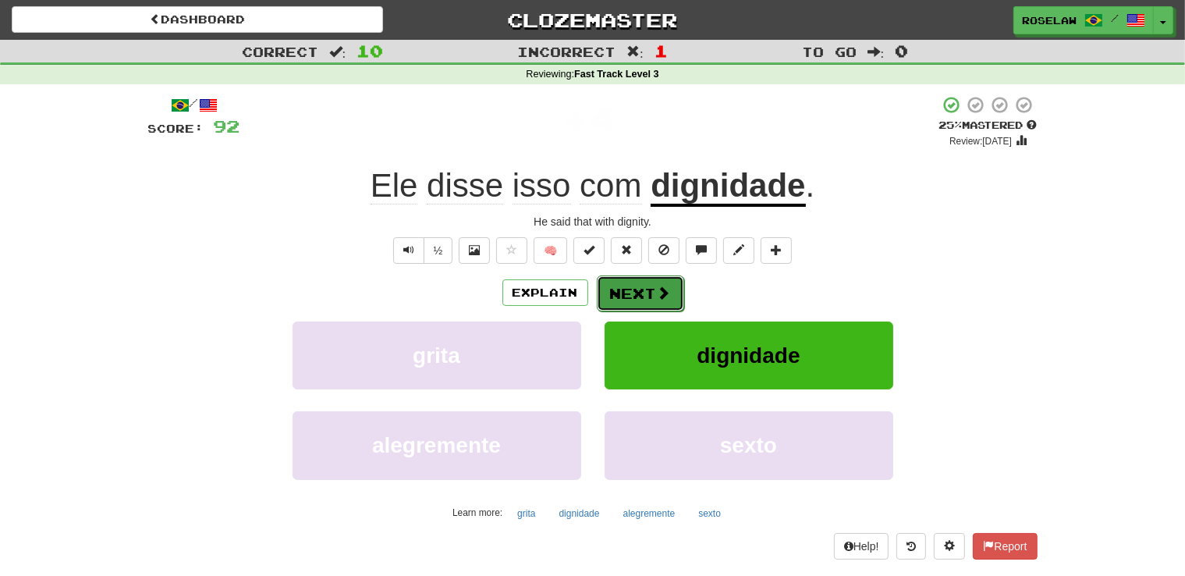
click at [625, 289] on button "Next" at bounding box center [640, 293] width 87 height 36
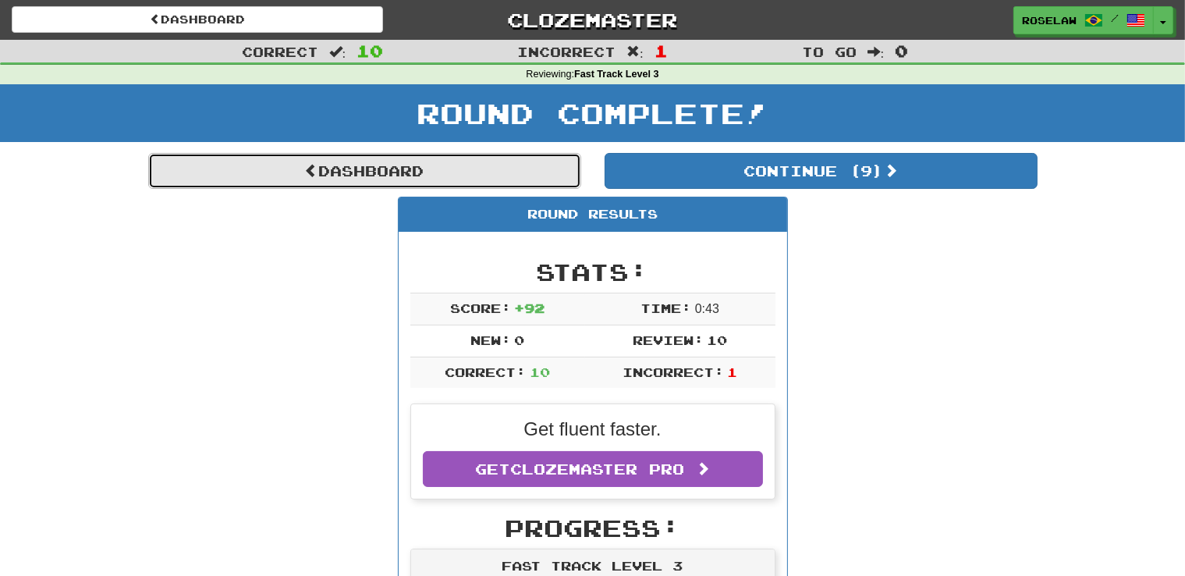
click at [399, 167] on link "Dashboard" at bounding box center [364, 171] width 433 height 36
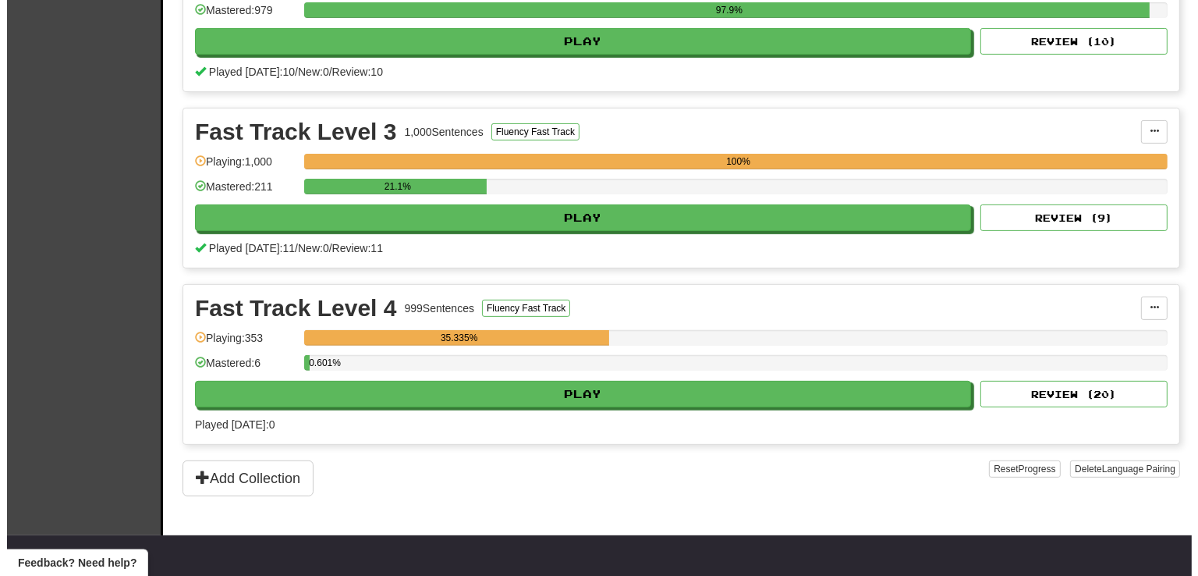
scroll to position [460, 0]
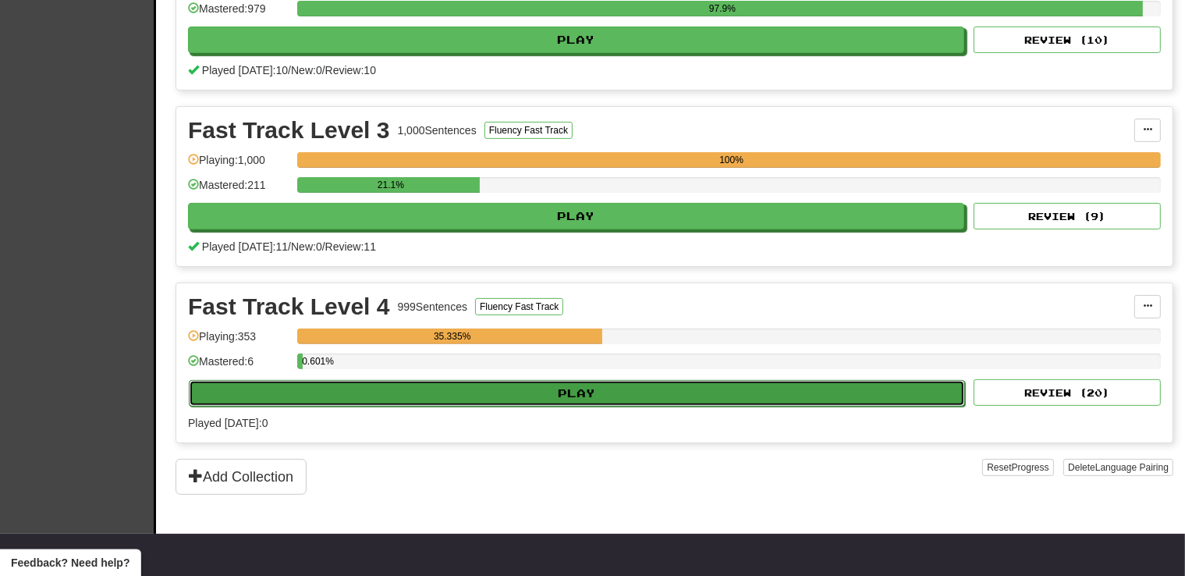
click at [467, 384] on button "Play" at bounding box center [577, 393] width 776 height 27
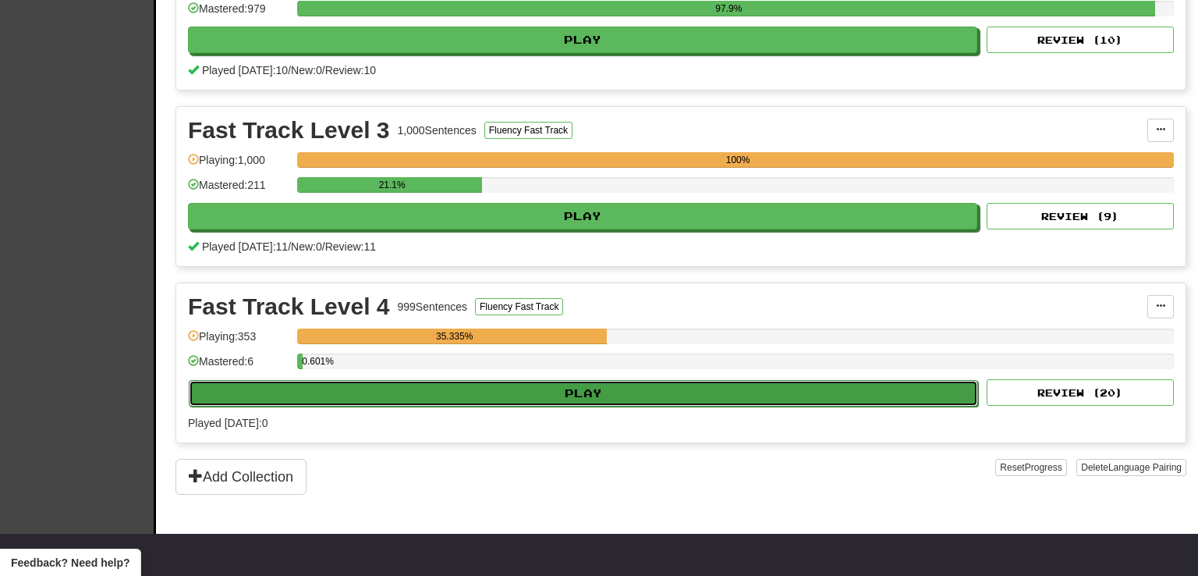
select select "**"
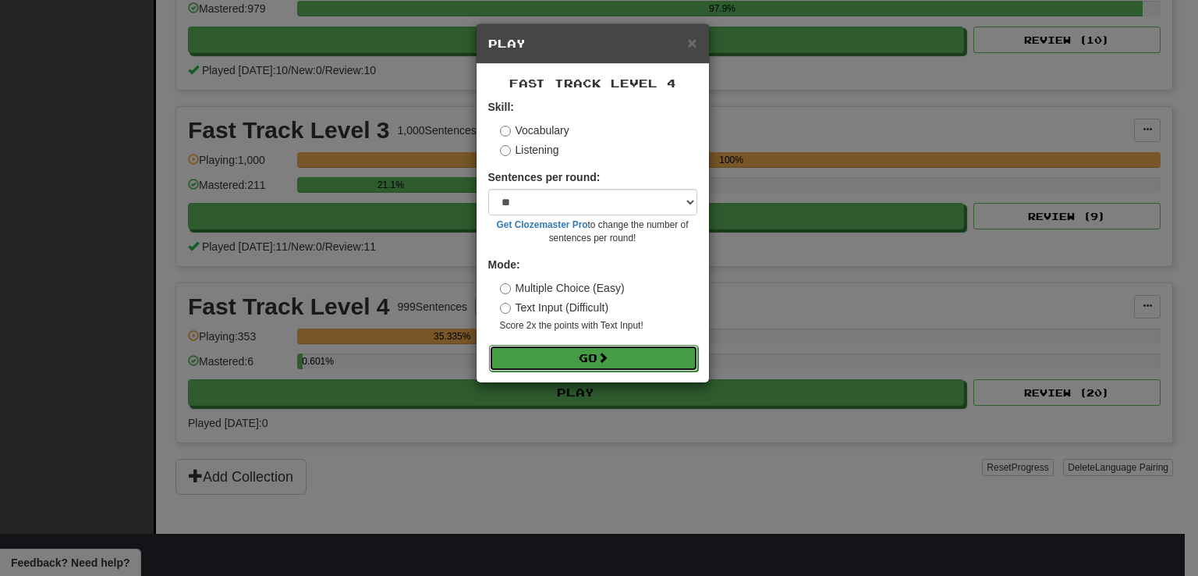
click at [521, 357] on button "Go" at bounding box center [593, 358] width 209 height 27
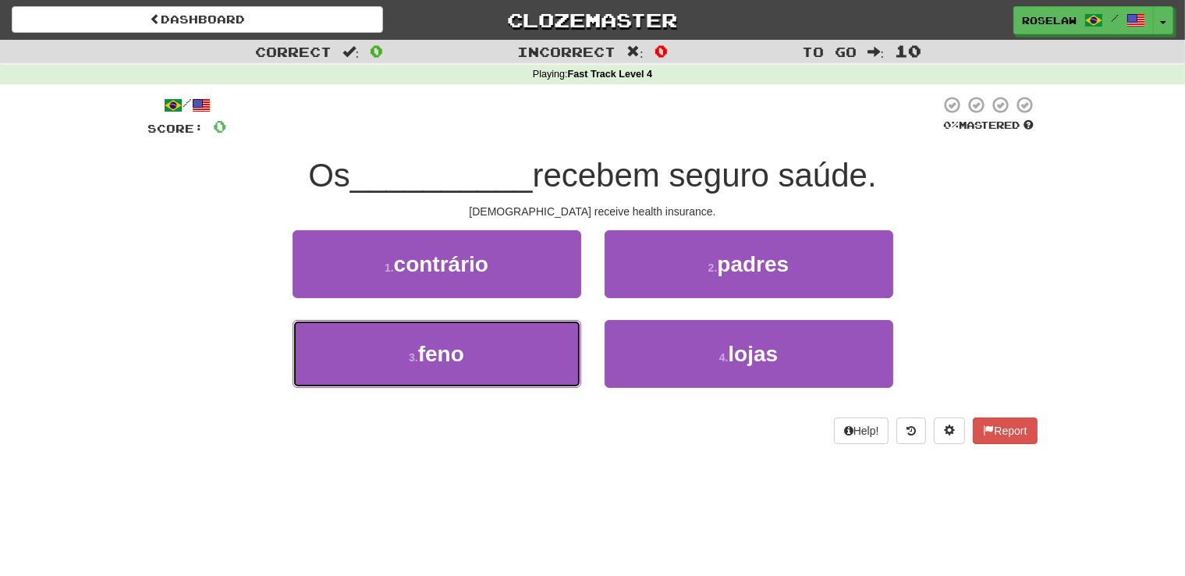
click at [523, 357] on button "3 . feno" at bounding box center [437, 354] width 289 height 68
click at [662, 268] on div "/ Score: 0 0 % Mastered Os __________ recebem seguro saúde. Priests receive hea…" at bounding box center [592, 269] width 889 height 349
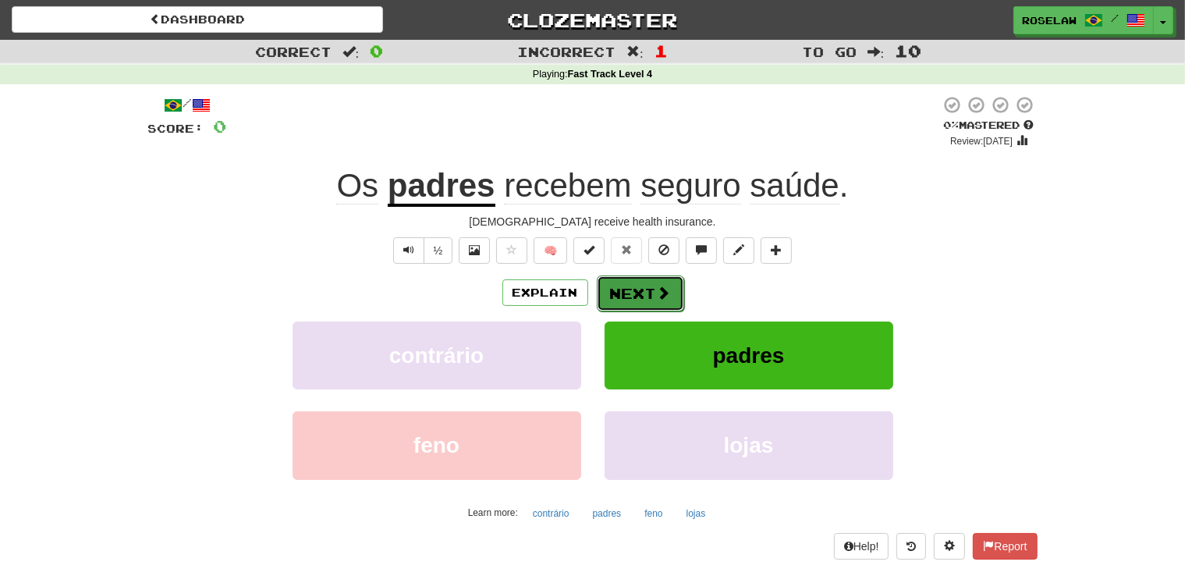
click at [629, 291] on button "Next" at bounding box center [640, 293] width 87 height 36
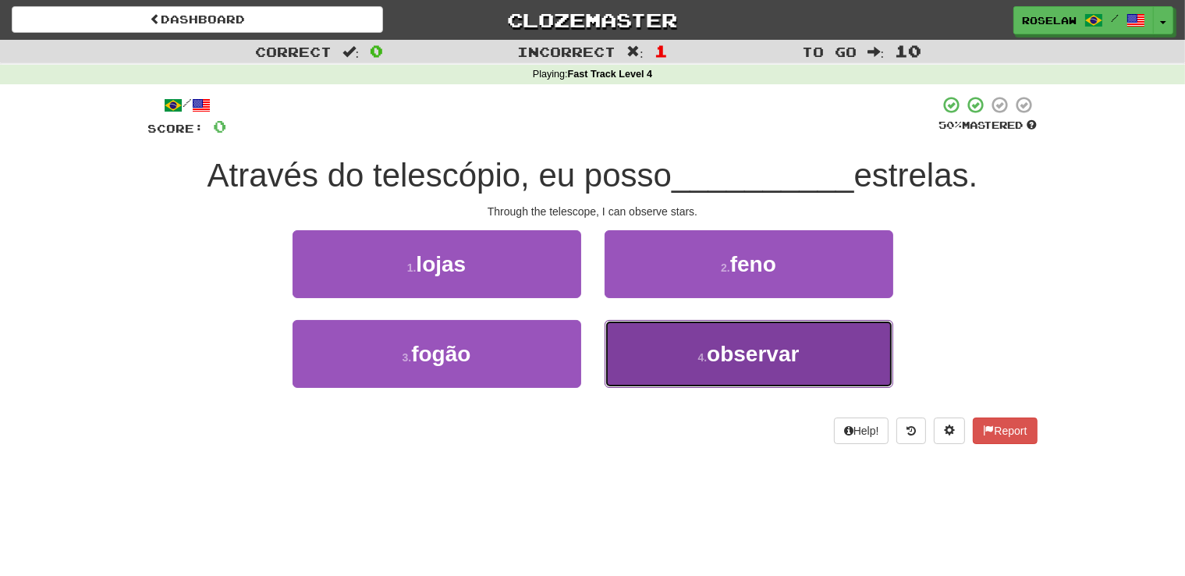
click at [651, 364] on button "4 . observar" at bounding box center [749, 354] width 289 height 68
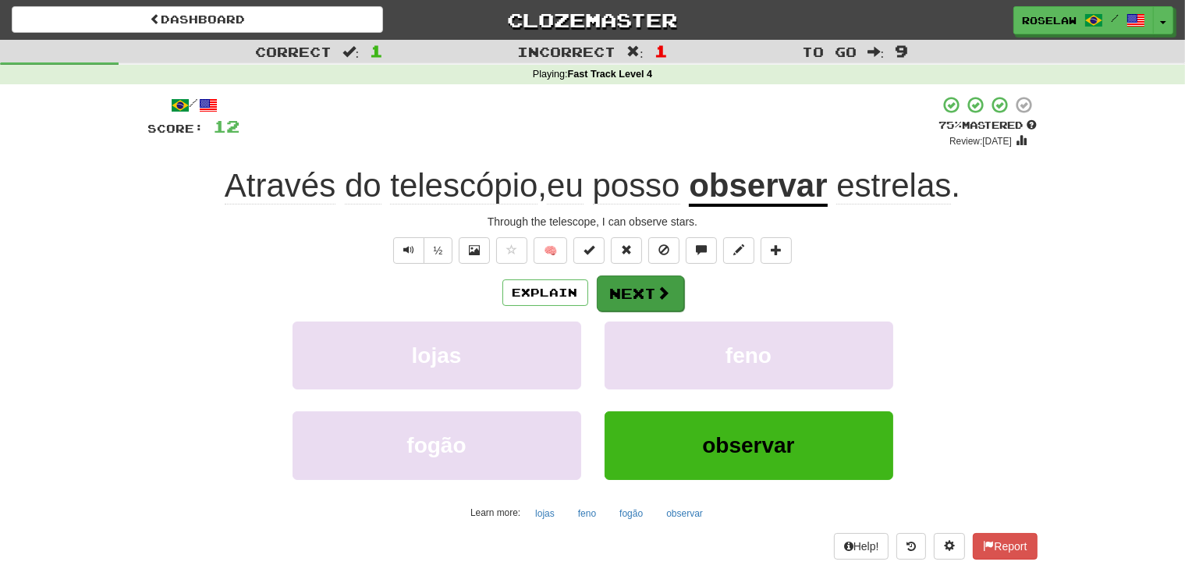
click at [659, 292] on span at bounding box center [664, 293] width 14 height 14
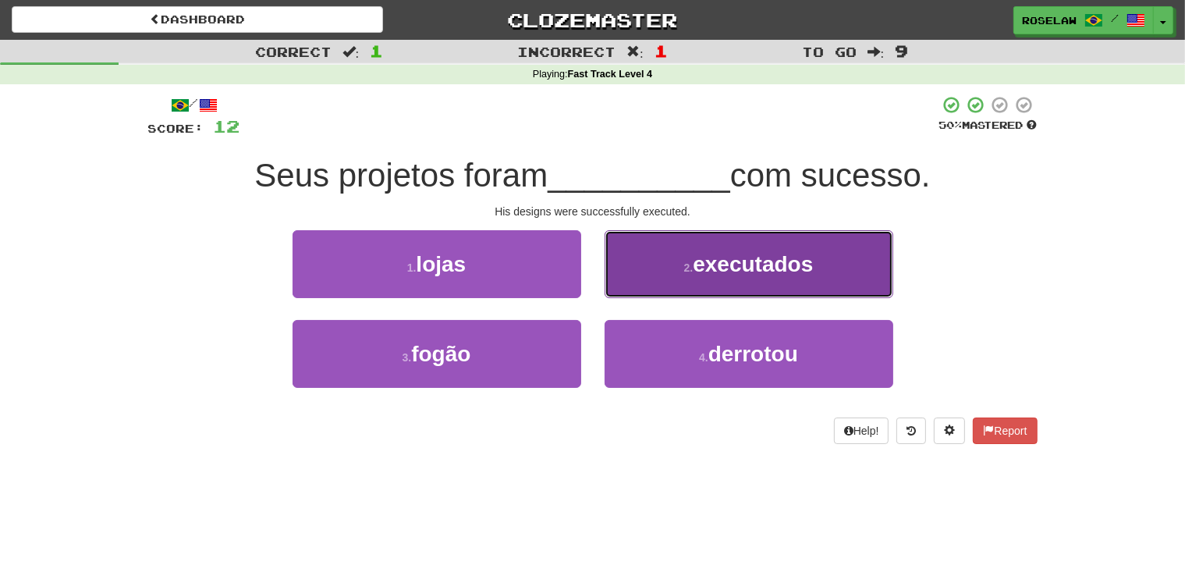
click at [658, 271] on button "2 . executados" at bounding box center [749, 264] width 289 height 68
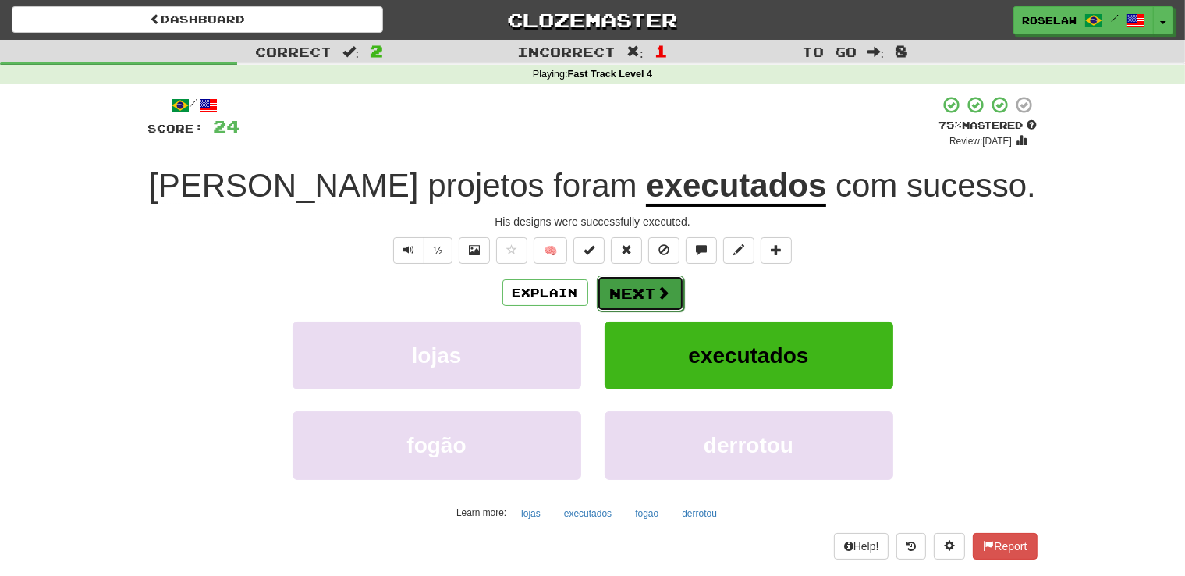
click at [626, 285] on button "Next" at bounding box center [640, 293] width 87 height 36
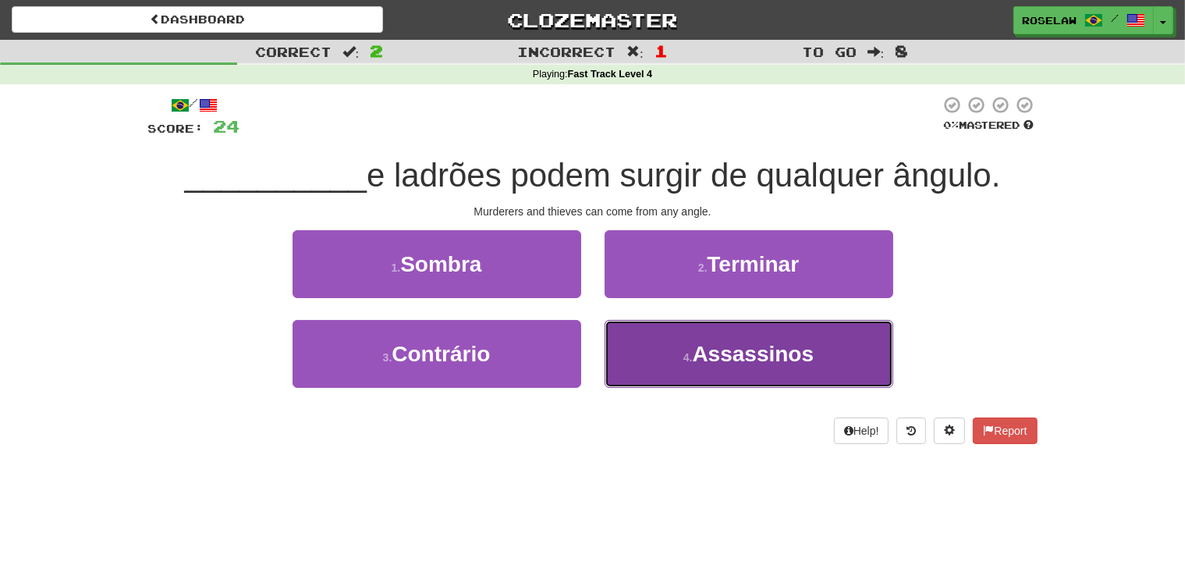
click at [666, 365] on button "4 . Assassinos" at bounding box center [749, 354] width 289 height 68
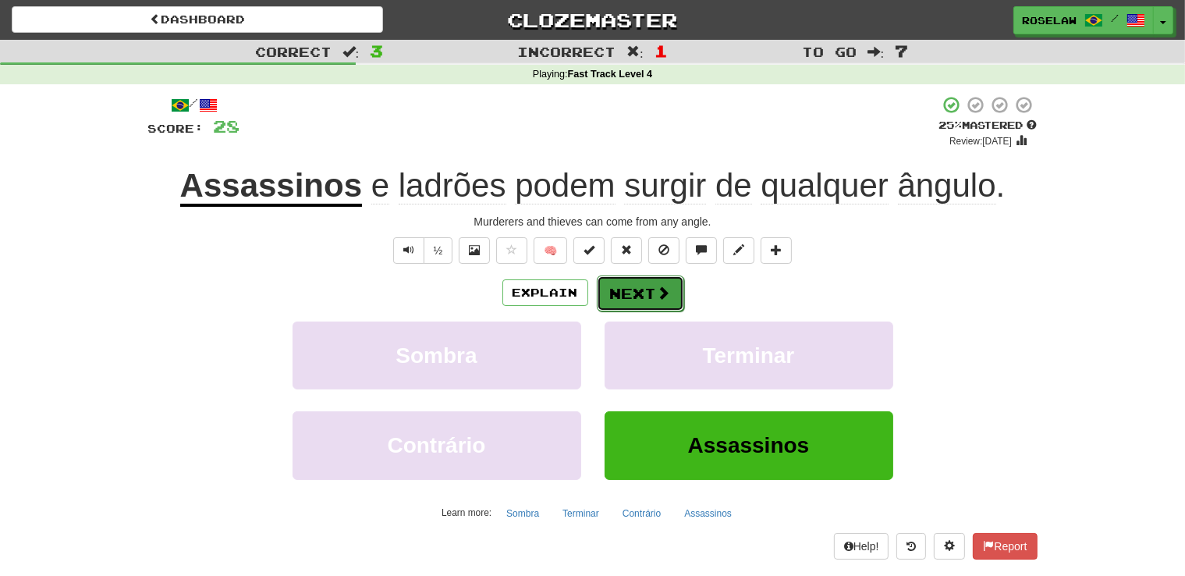
click at [632, 287] on button "Next" at bounding box center [640, 293] width 87 height 36
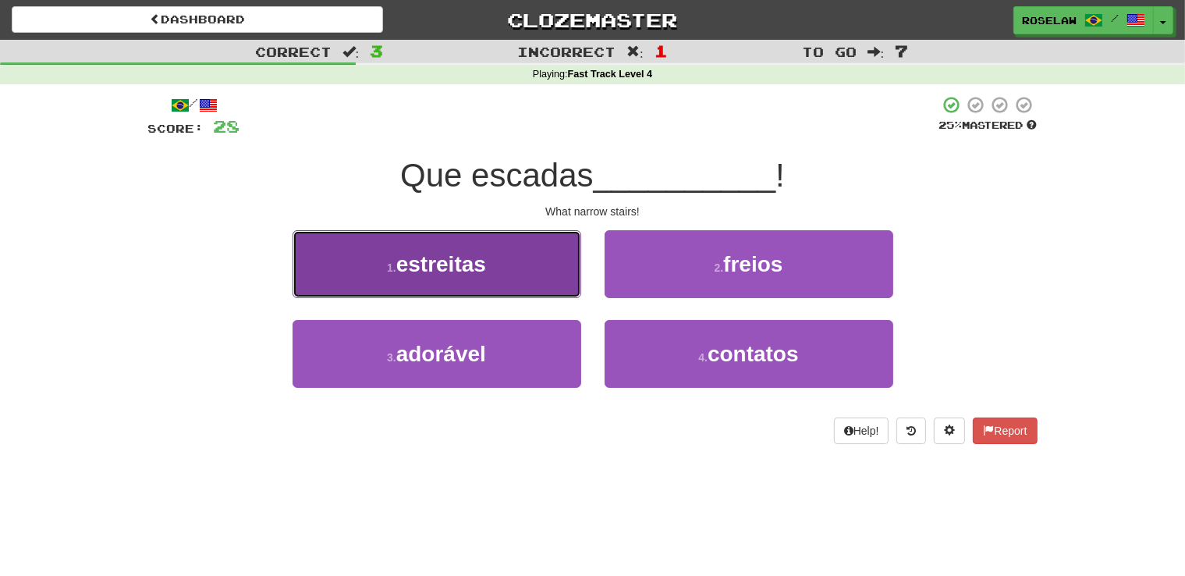
click at [526, 268] on button "1 . estreitas" at bounding box center [437, 264] width 289 height 68
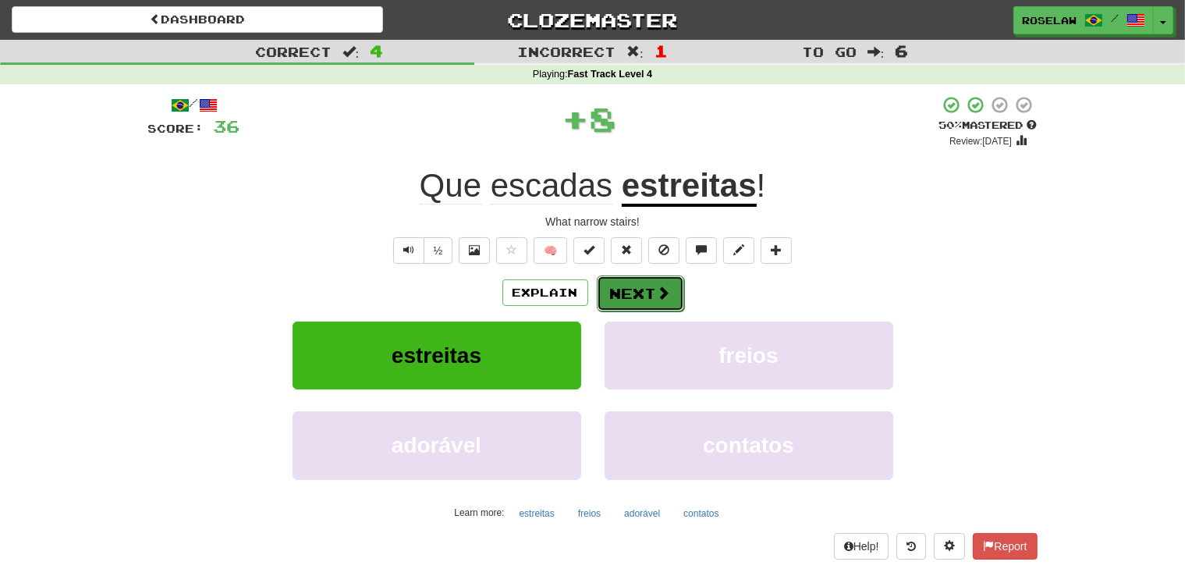
click at [612, 283] on button "Next" at bounding box center [640, 293] width 87 height 36
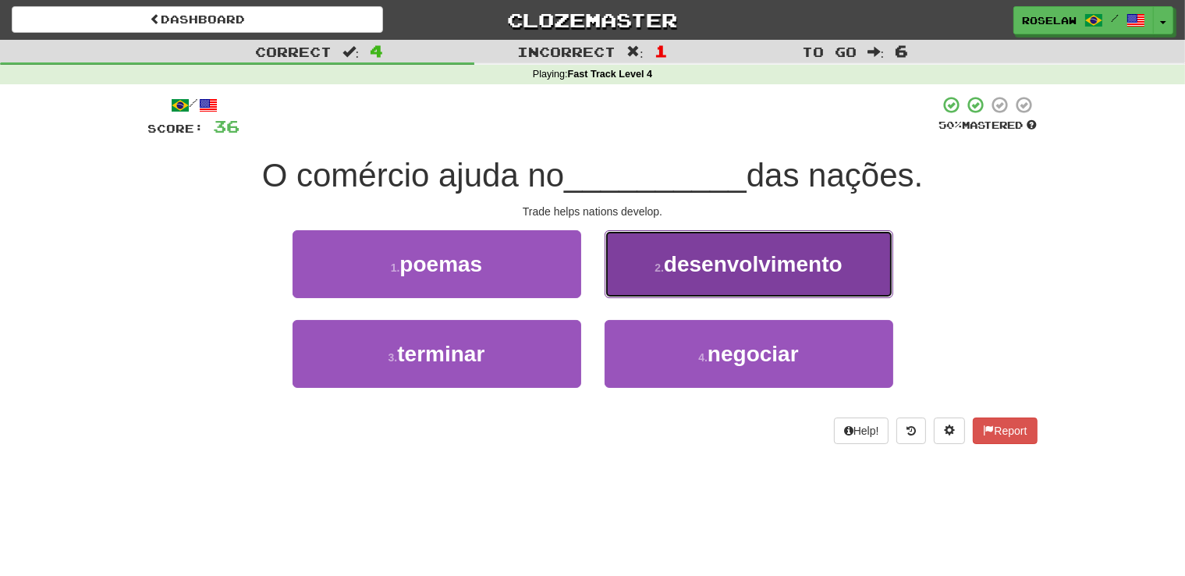
click at [648, 267] on button "2 . desenvolvimento" at bounding box center [749, 264] width 289 height 68
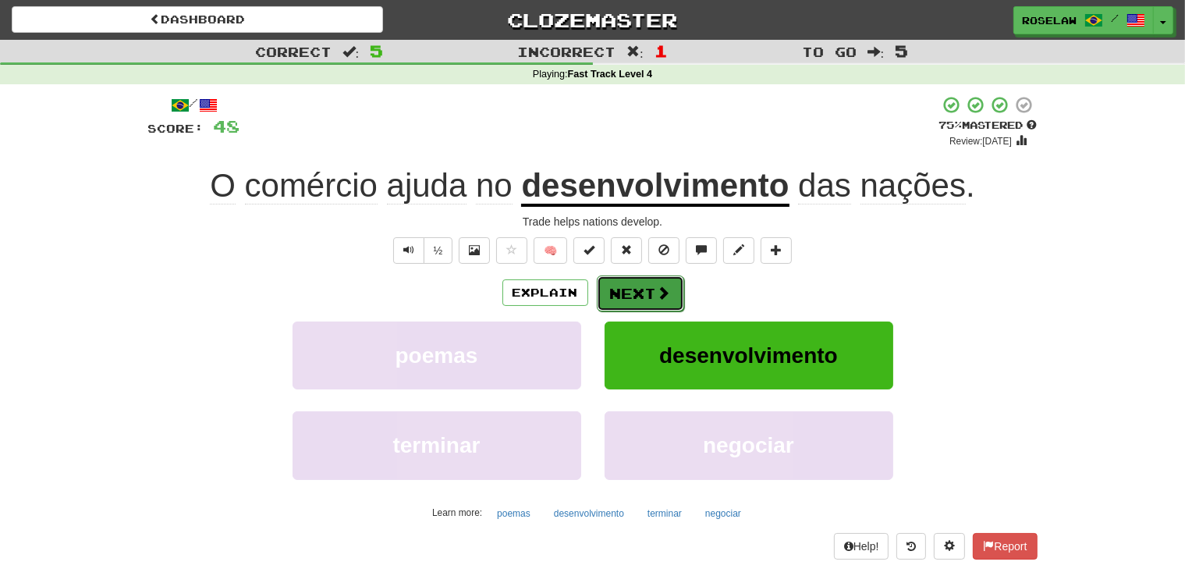
click at [626, 286] on button "Next" at bounding box center [640, 293] width 87 height 36
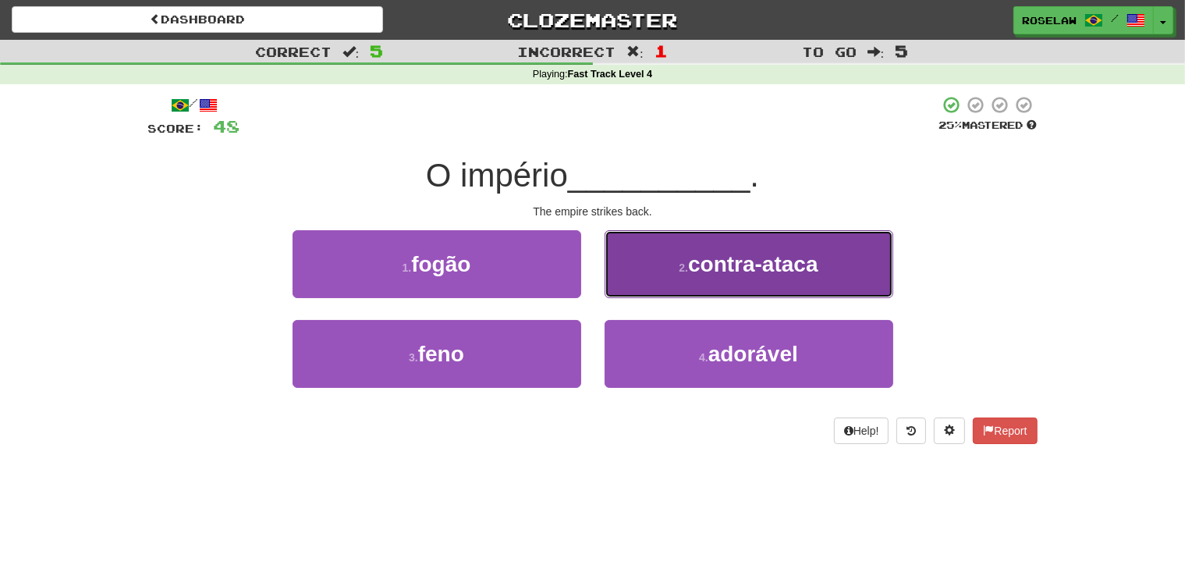
click at [663, 271] on button "2 . contra-ataca" at bounding box center [749, 264] width 289 height 68
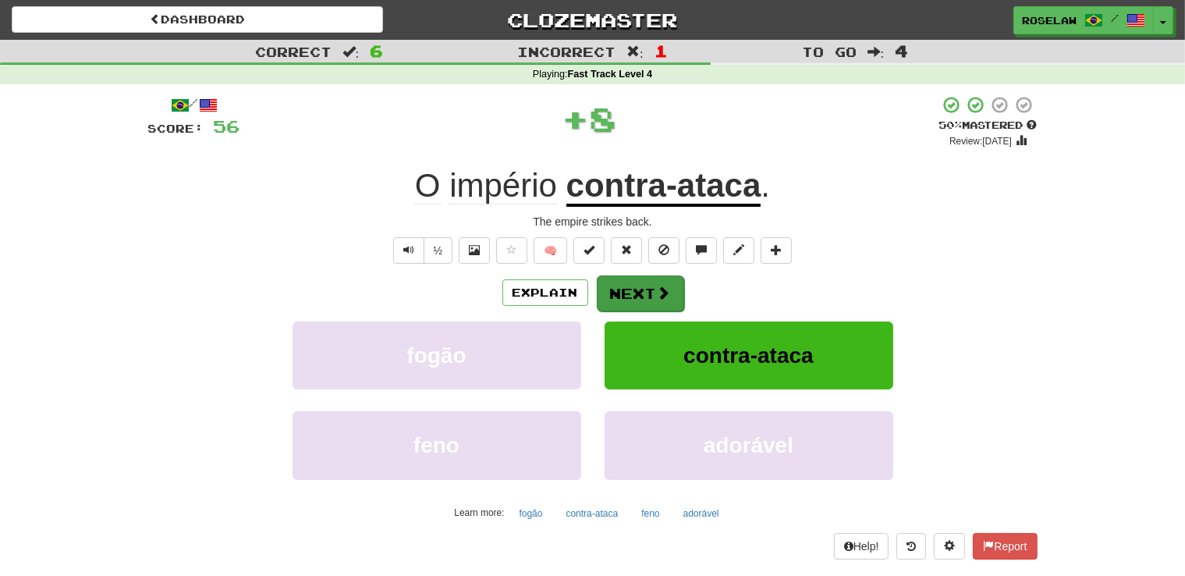
click at [629, 292] on button "Next" at bounding box center [640, 293] width 87 height 36
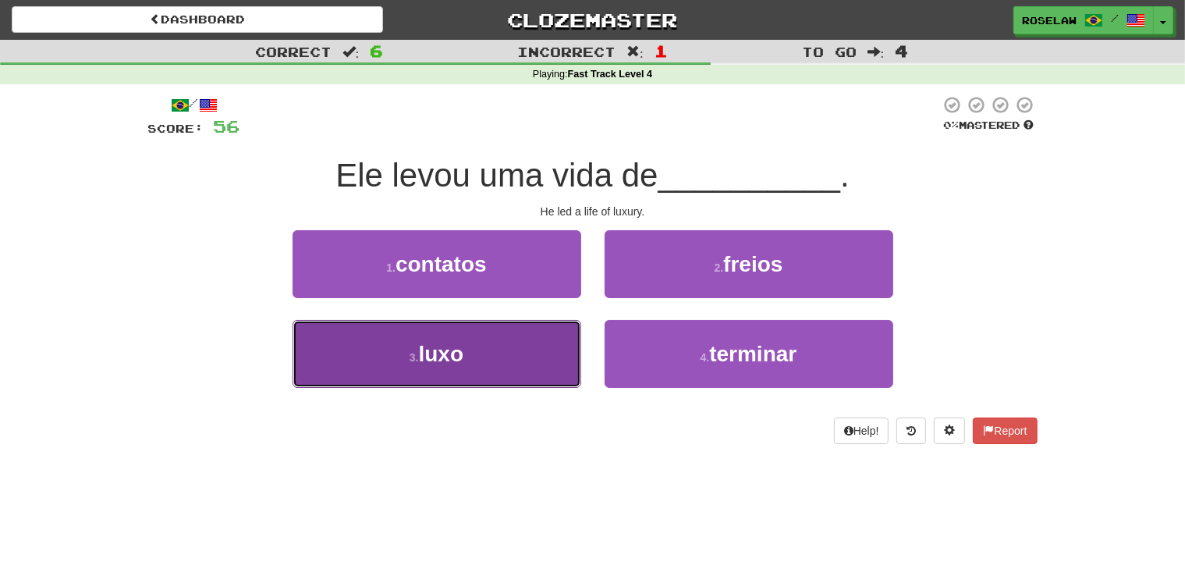
click at [482, 373] on button "3 . luxo" at bounding box center [437, 354] width 289 height 68
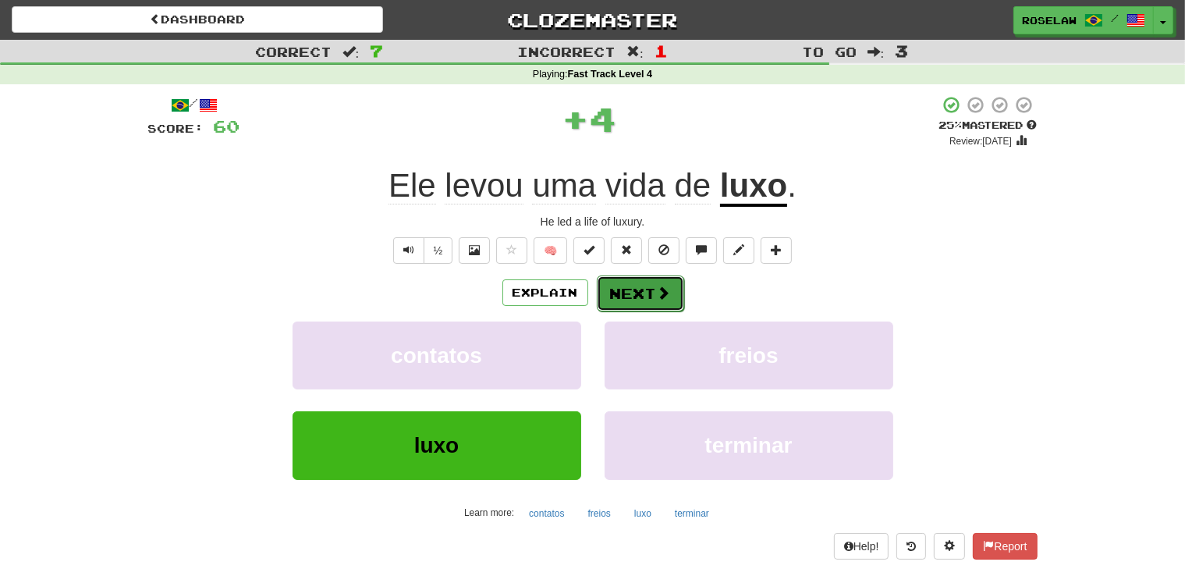
click at [619, 286] on button "Next" at bounding box center [640, 293] width 87 height 36
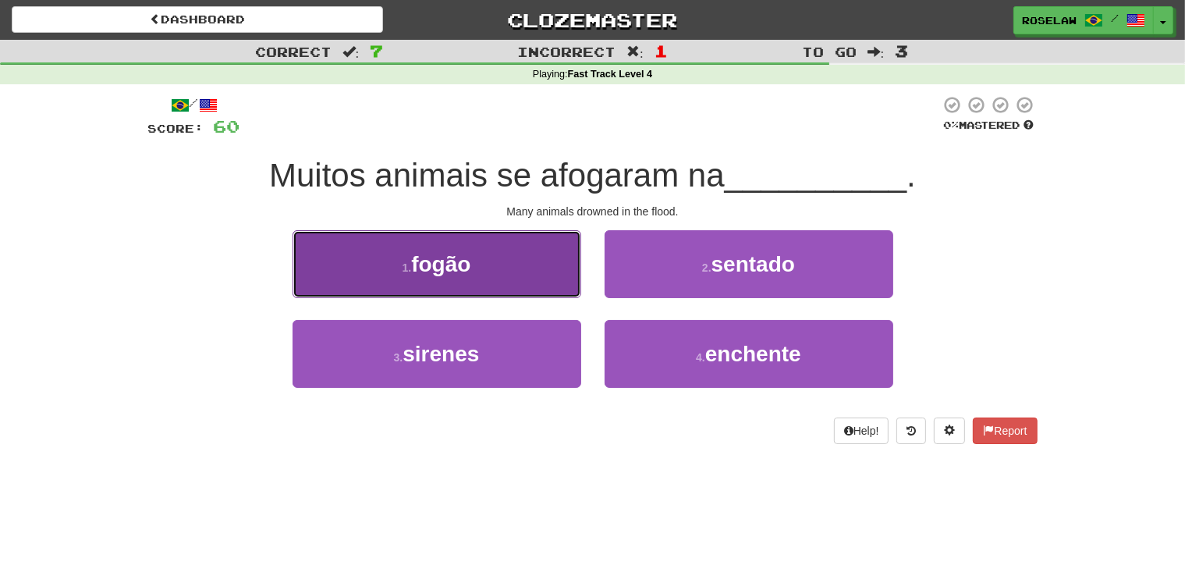
click at [523, 273] on button "1 . fogão" at bounding box center [437, 264] width 289 height 68
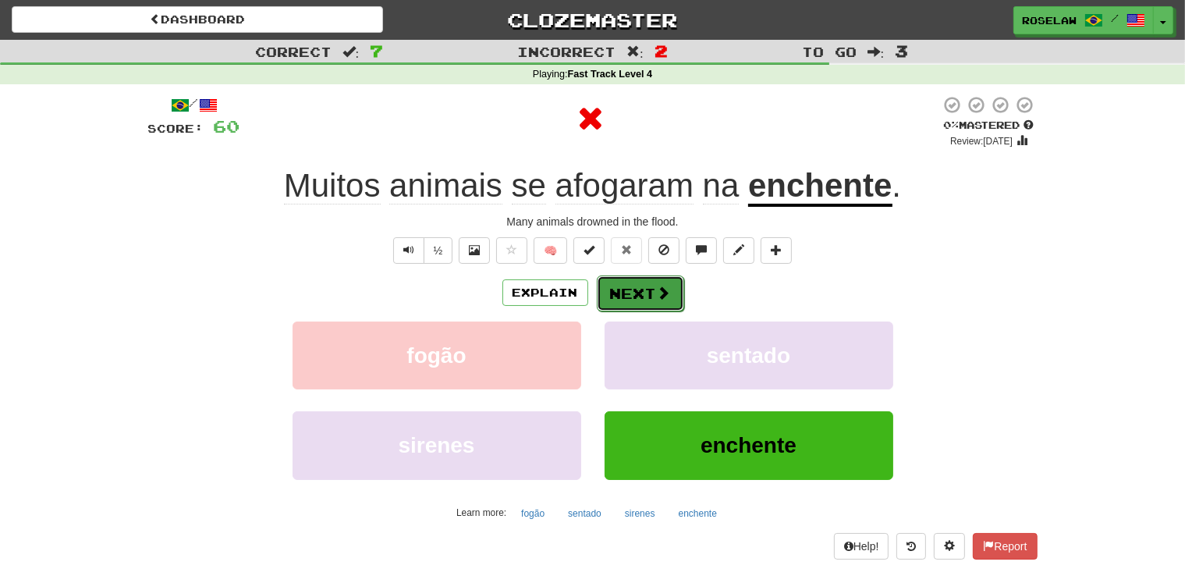
click at [613, 288] on button "Next" at bounding box center [640, 293] width 87 height 36
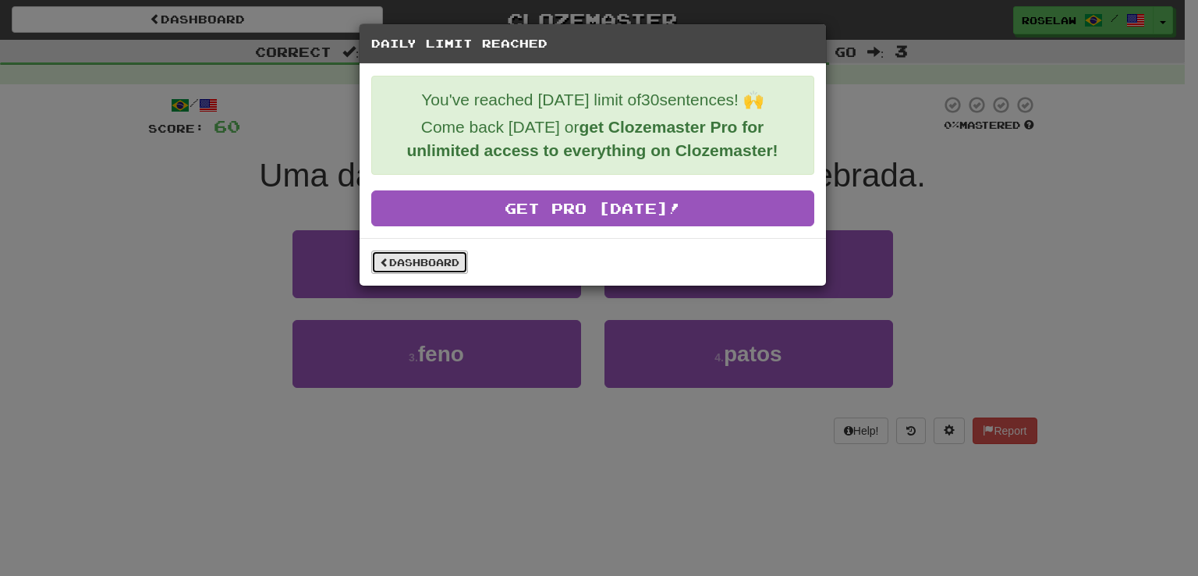
click at [438, 252] on link "Dashboard" at bounding box center [419, 261] width 97 height 23
